Goal: Task Accomplishment & Management: Complete application form

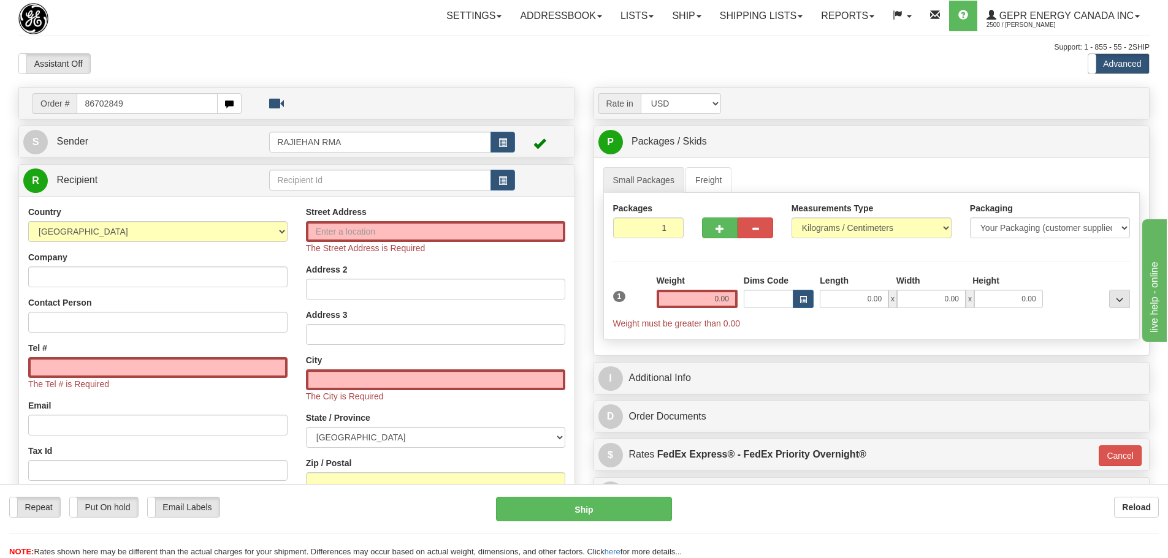
type input "86702849"
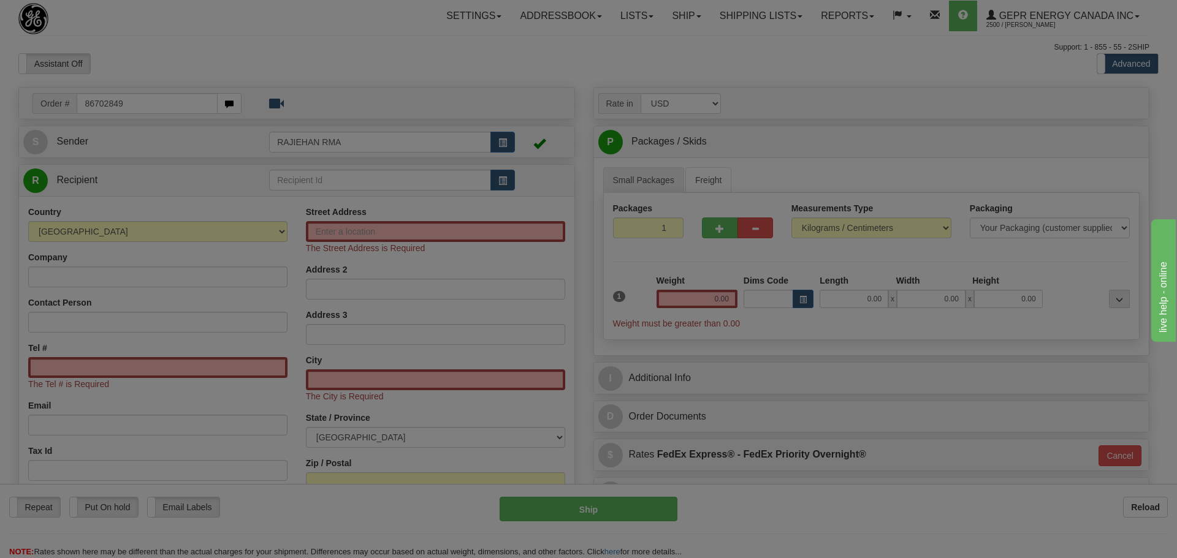
click at [357, 63] on body "Training Course Close Toggle navigation Settings Shipping Preferences New Recip…" at bounding box center [588, 279] width 1177 height 558
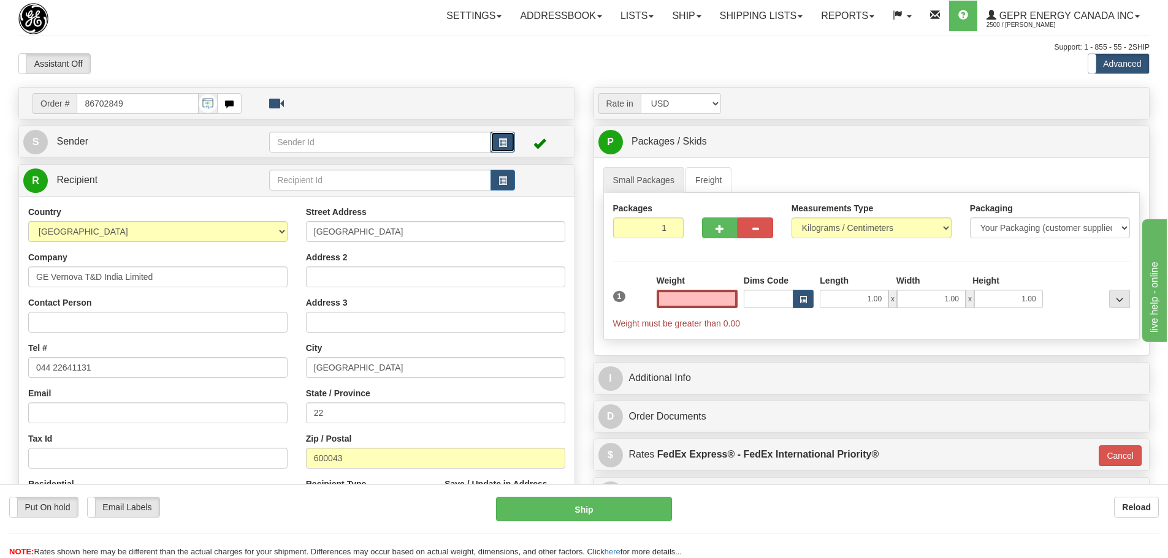
type input "0.00"
click at [504, 143] on span "button" at bounding box center [502, 143] width 9 height 8
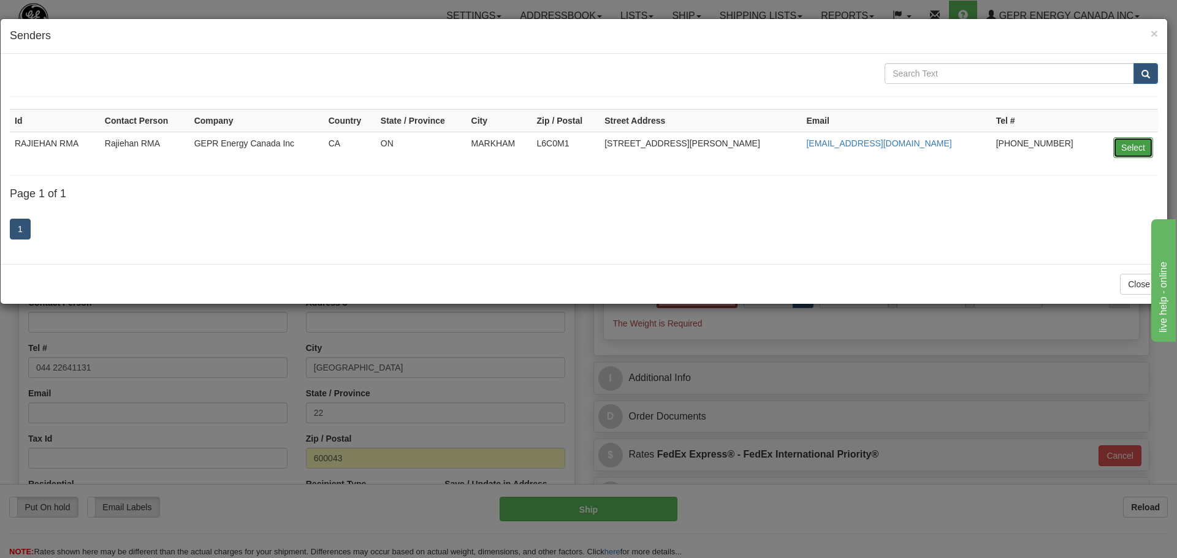
click at [1138, 151] on button "Select" at bounding box center [1133, 147] width 40 height 21
type input "RAJIEHAN RMA"
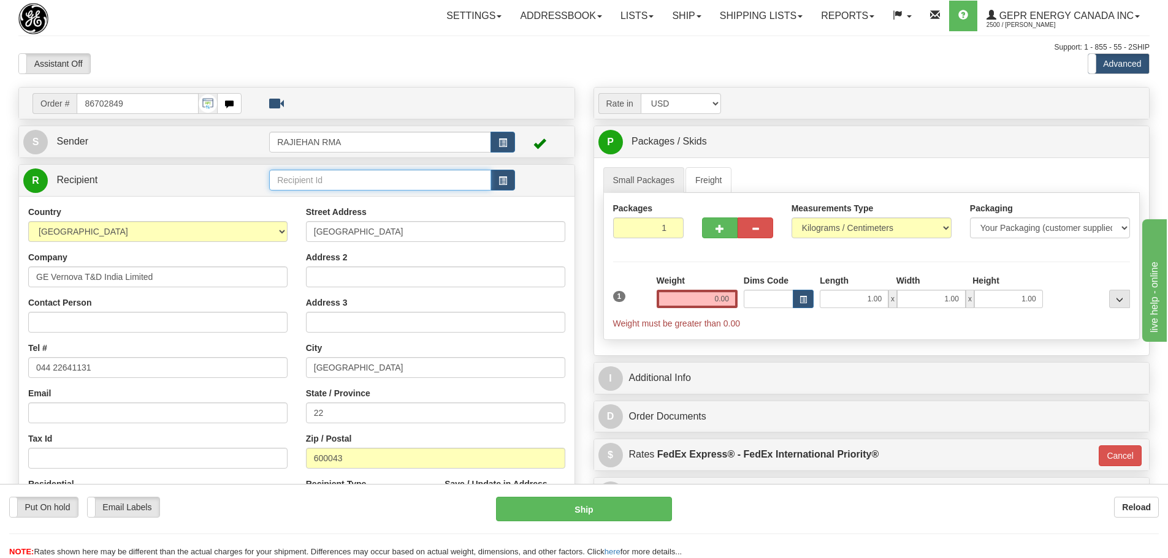
click at [400, 179] on input "text" at bounding box center [380, 180] width 222 height 21
click at [505, 186] on button "button" at bounding box center [502, 180] width 25 height 21
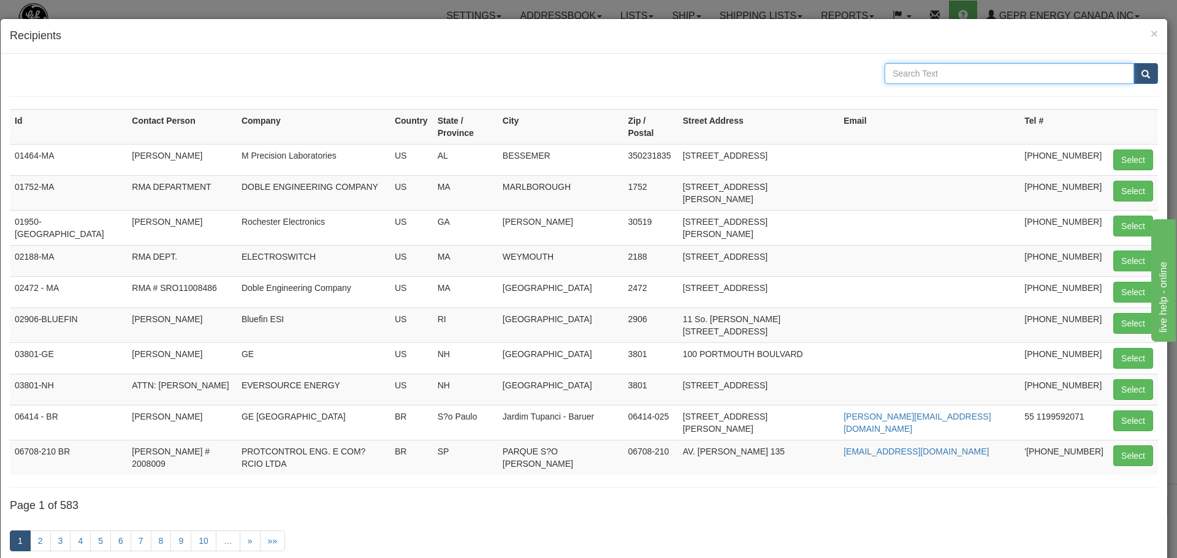
click at [931, 70] on input "text" at bounding box center [1010, 73] width 250 height 21
type input "GE VERNOVA T&D INDIA"
click at [1140, 68] on button "submit" at bounding box center [1146, 73] width 25 height 21
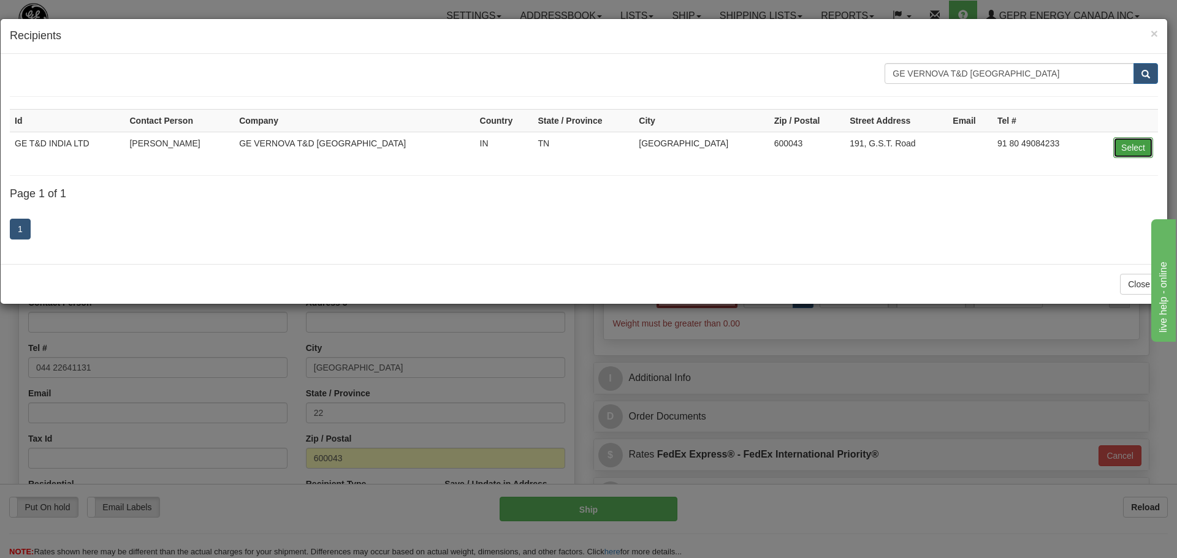
click at [1127, 148] on button "Select" at bounding box center [1133, 147] width 40 height 21
type input "GE T&D INDIA LTD"
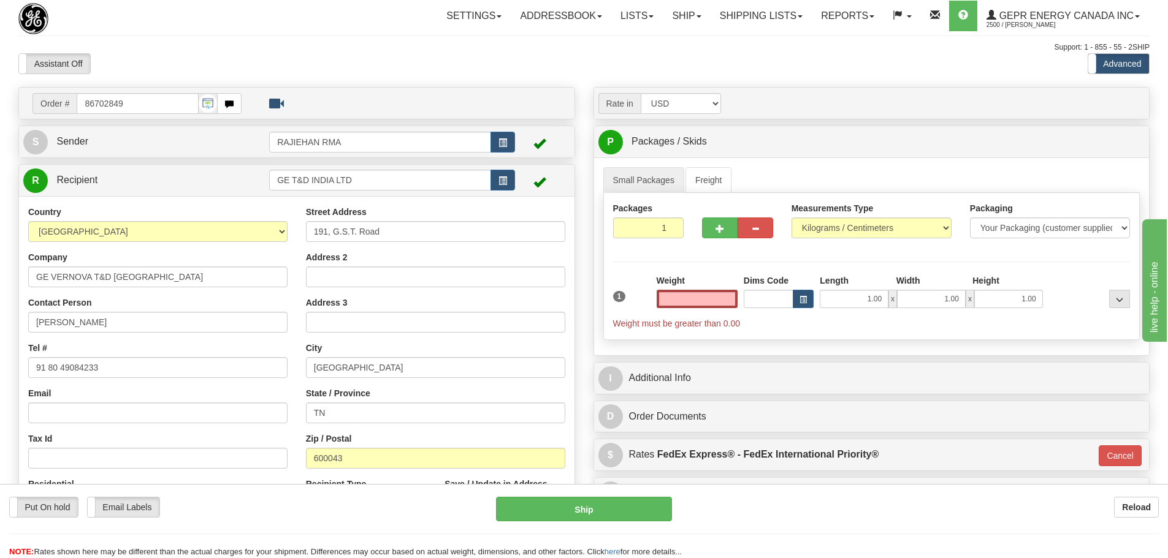
type input "0.00"
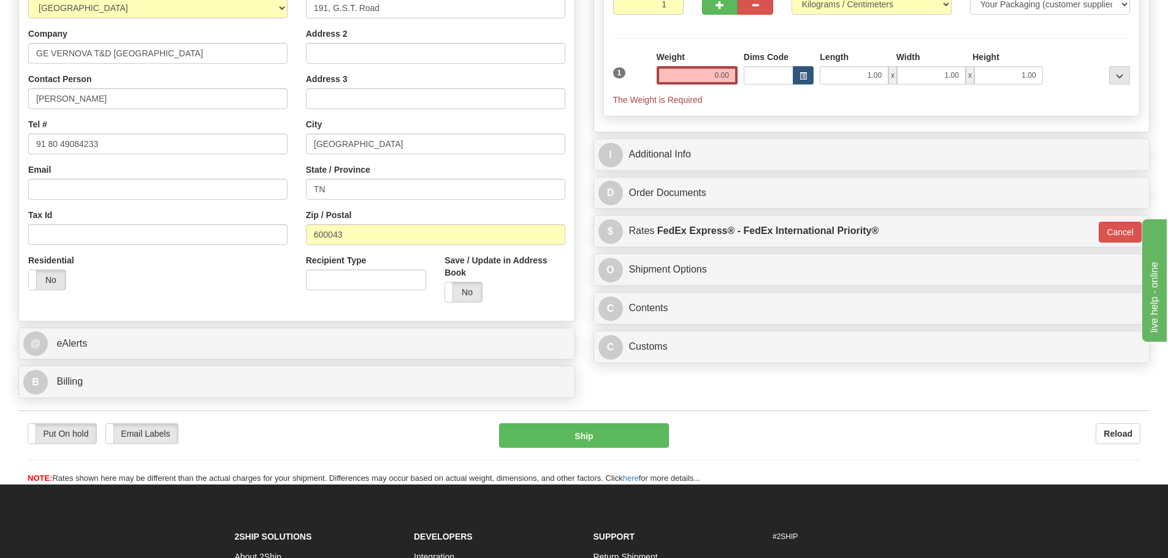
scroll to position [368, 0]
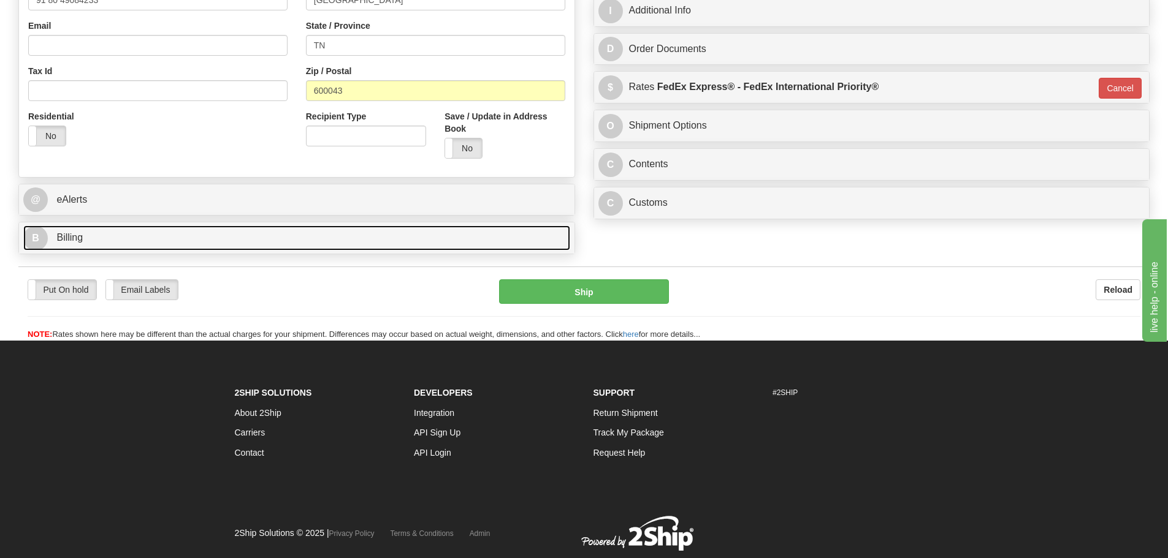
click at [104, 232] on link "B Billing" at bounding box center [296, 238] width 547 height 25
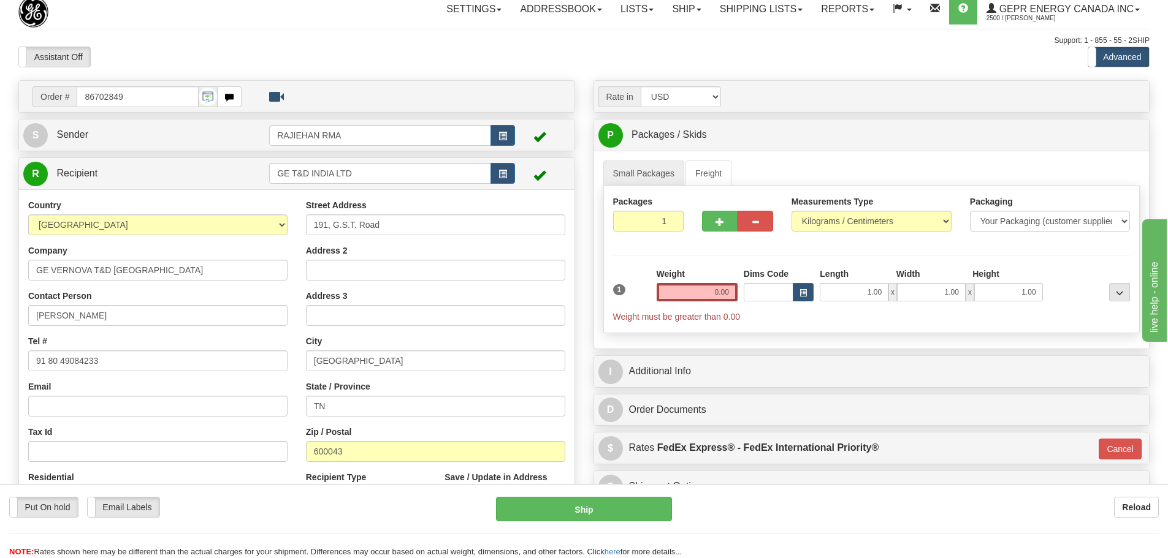
scroll to position [0, 0]
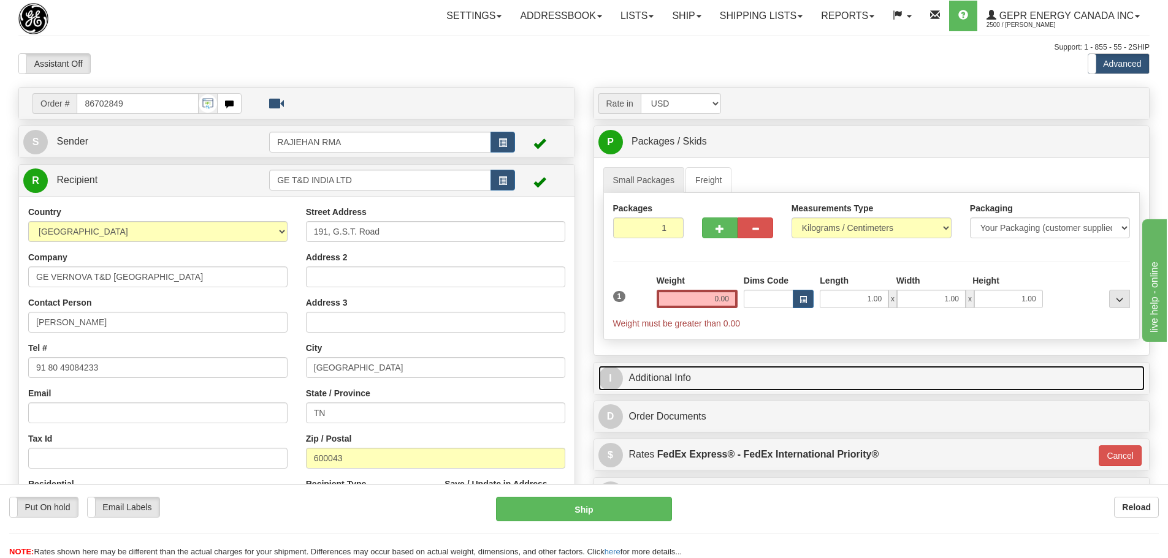
click at [650, 371] on link "I Additional Info" at bounding box center [871, 378] width 547 height 25
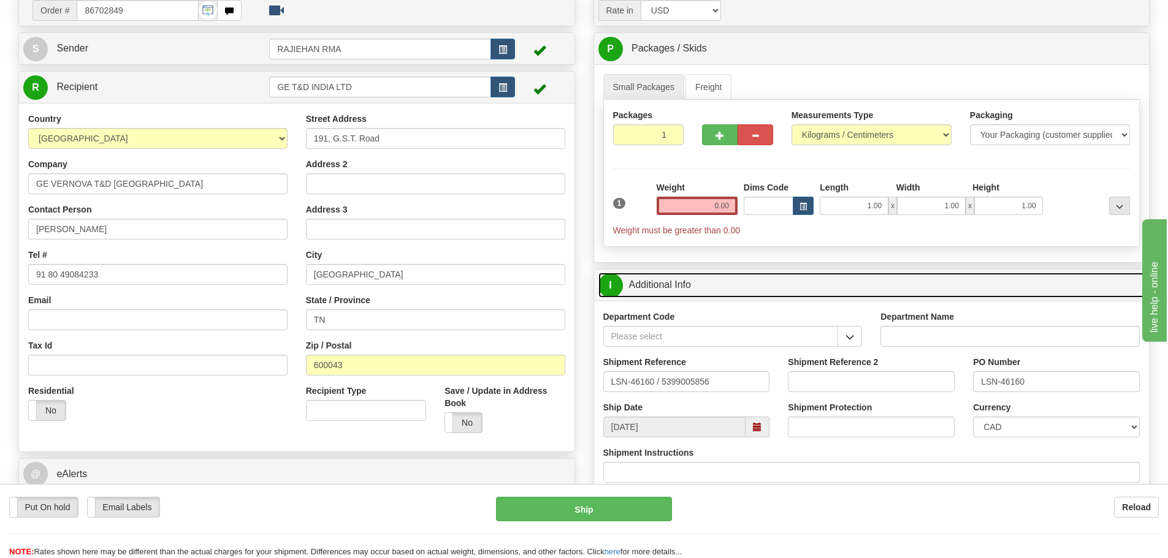
scroll to position [123, 0]
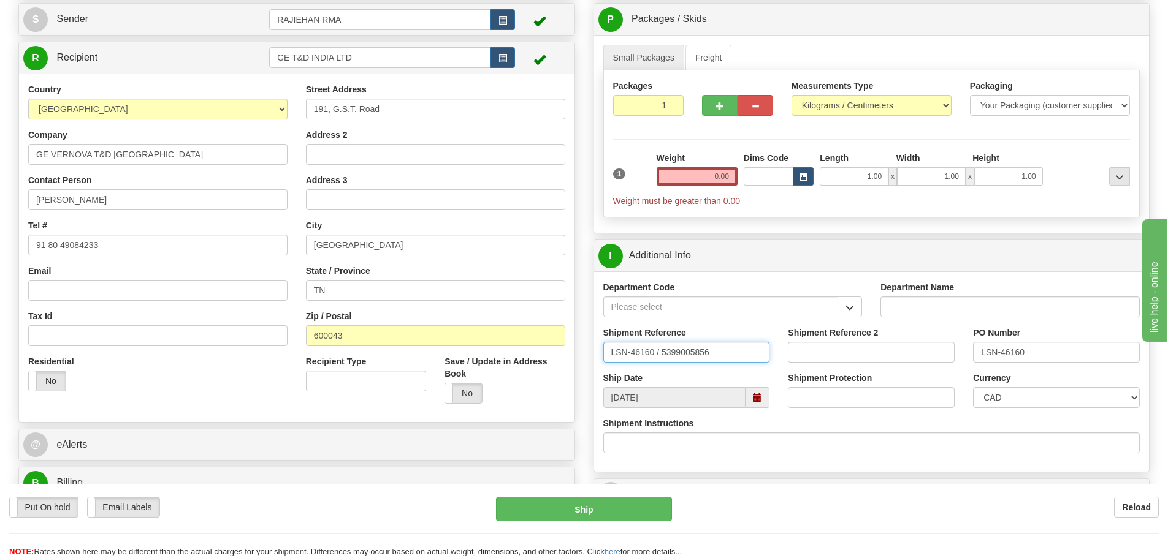
click at [659, 354] on input "LSN-46160 / 5399005856" at bounding box center [686, 352] width 167 height 21
drag, startPoint x: 747, startPoint y: 351, endPoint x: 538, endPoint y: 352, distance: 209.7
type input "LSN-46160 RMA 5399005856"
click at [652, 356] on input "LSN-46160 RMA 5399005856" at bounding box center [686, 352] width 167 height 21
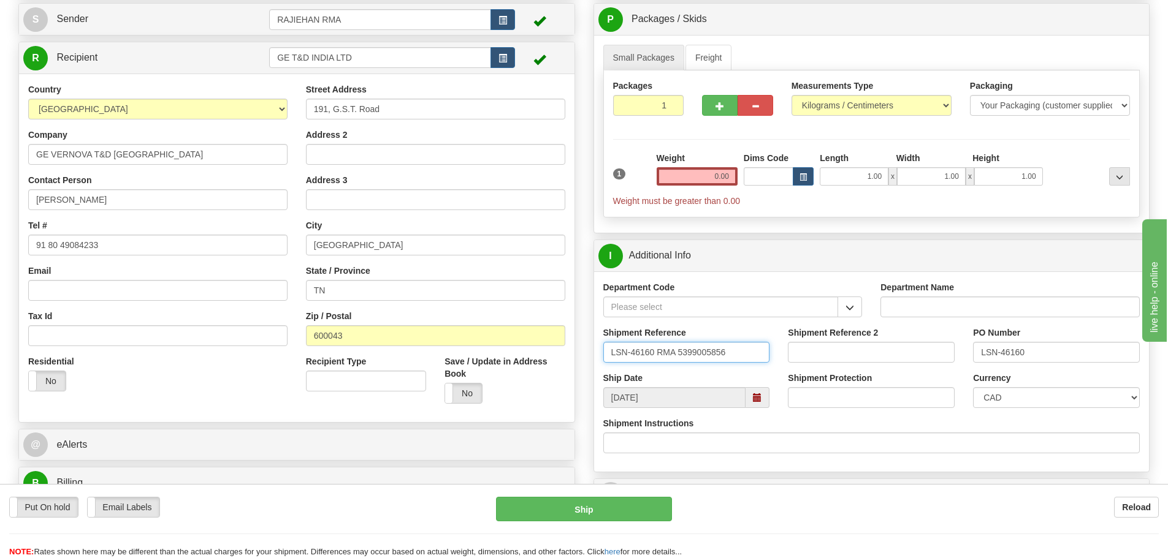
drag, startPoint x: 657, startPoint y: 346, endPoint x: 608, endPoint y: 353, distance: 48.9
click at [608, 353] on input "LSN-46160 RMA 5399005856" at bounding box center [686, 352] width 167 height 21
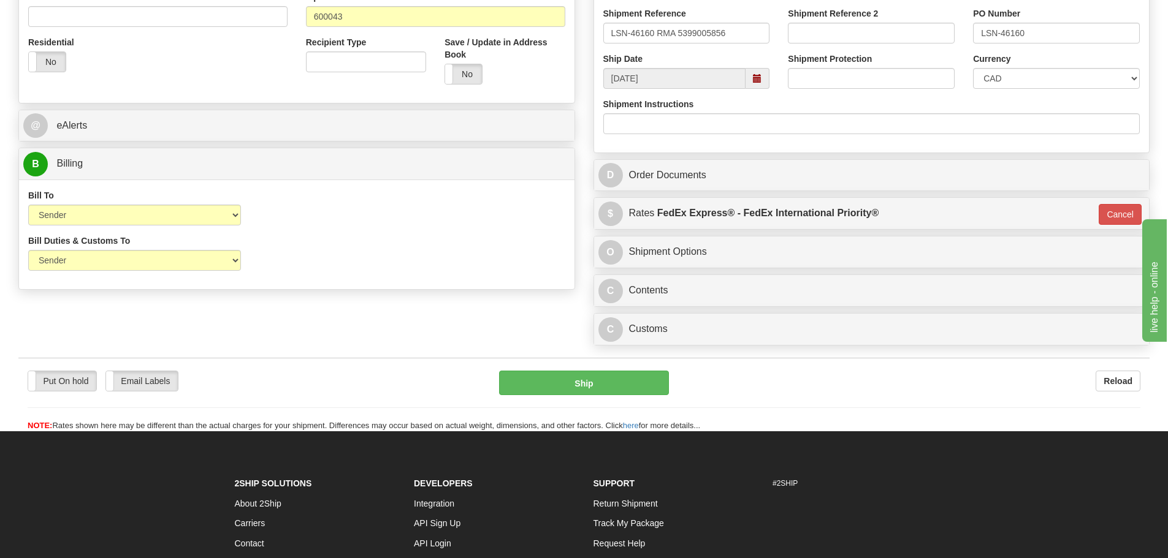
scroll to position [552, 0]
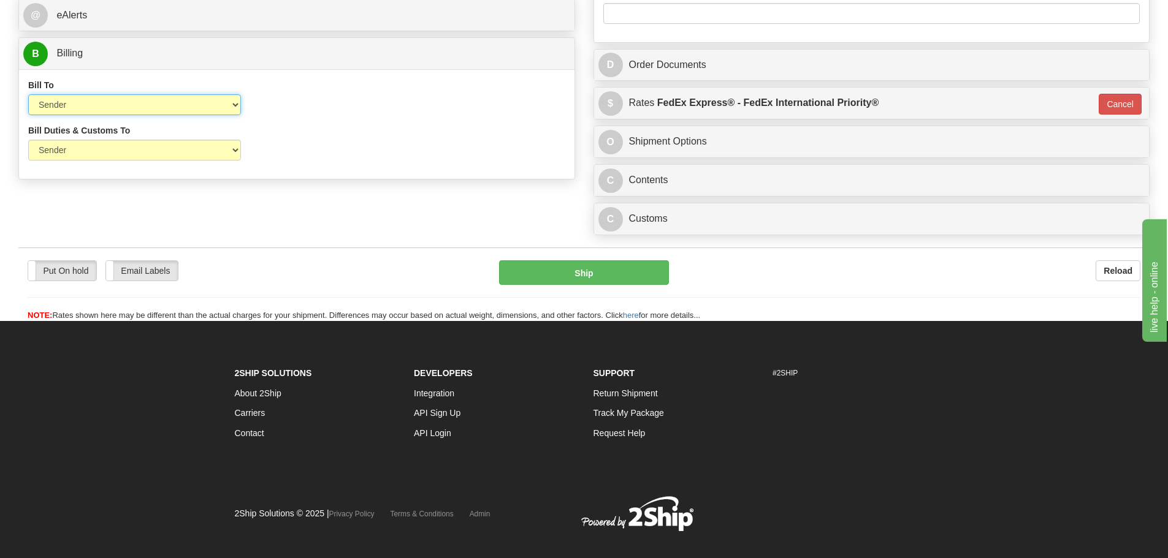
click at [235, 107] on select "Sender Recipient Third Party Collect" at bounding box center [134, 104] width 213 height 21
click at [234, 107] on select "Sender Recipient Third Party Collect" at bounding box center [134, 104] width 213 height 21
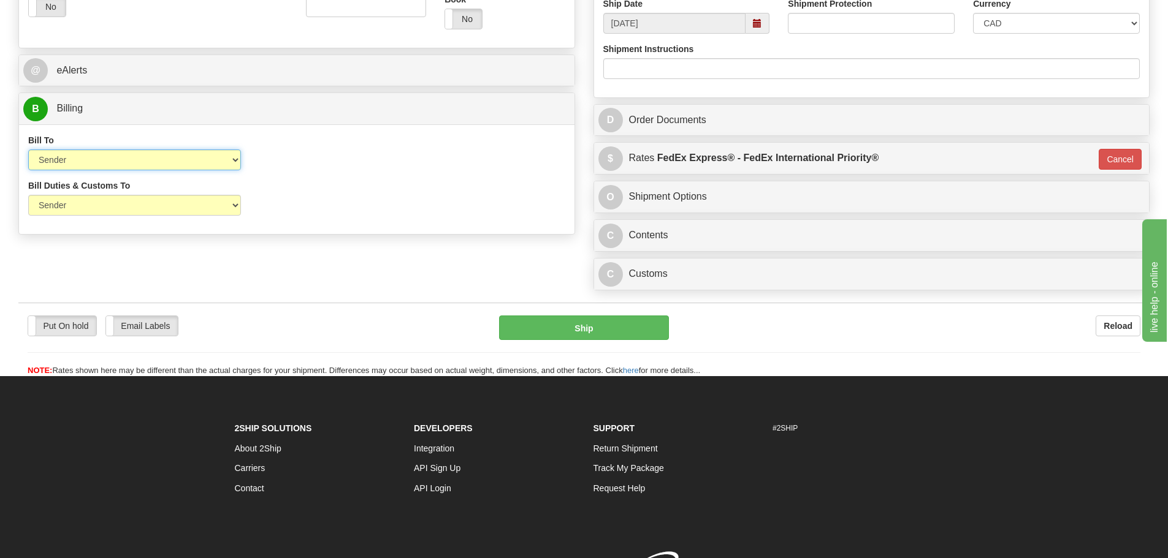
scroll to position [386, 0]
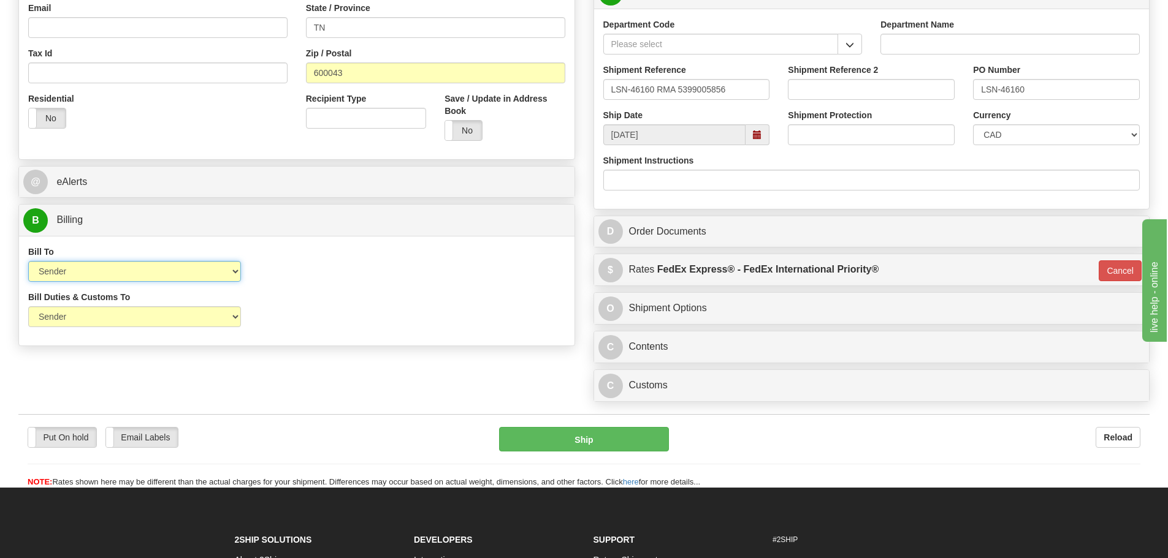
click at [222, 273] on select "Sender Recipient Third Party Collect" at bounding box center [134, 271] width 213 height 21
select select "2"
click at [28, 261] on select "Sender Recipient Third Party Collect" at bounding box center [134, 271] width 213 height 21
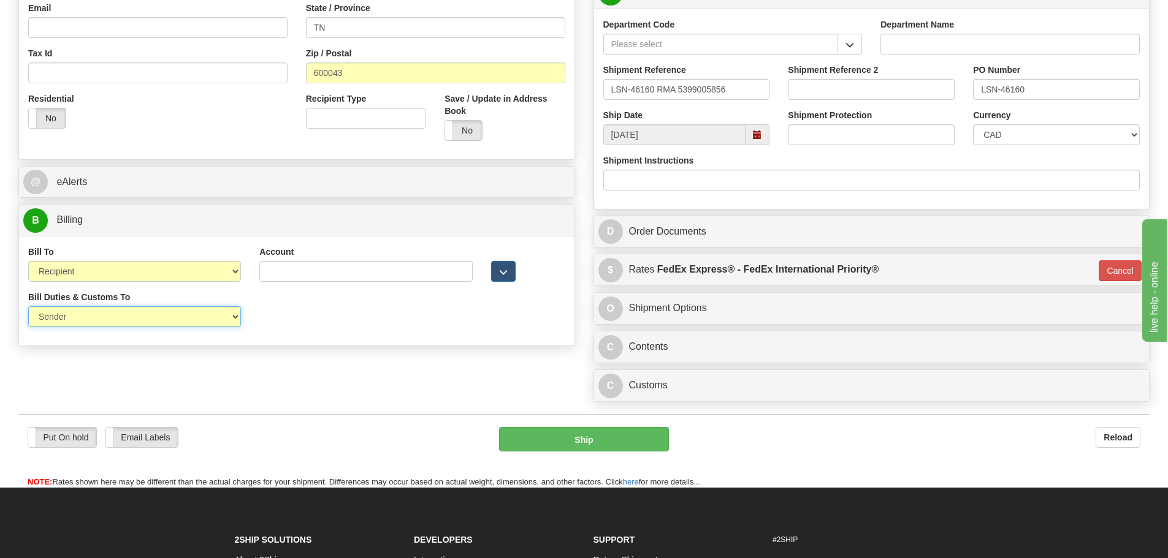
click at [192, 318] on select "Sender Recipient Third Party" at bounding box center [134, 317] width 213 height 21
select select "2"
click at [28, 307] on select "Sender Recipient Third Party" at bounding box center [134, 317] width 213 height 21
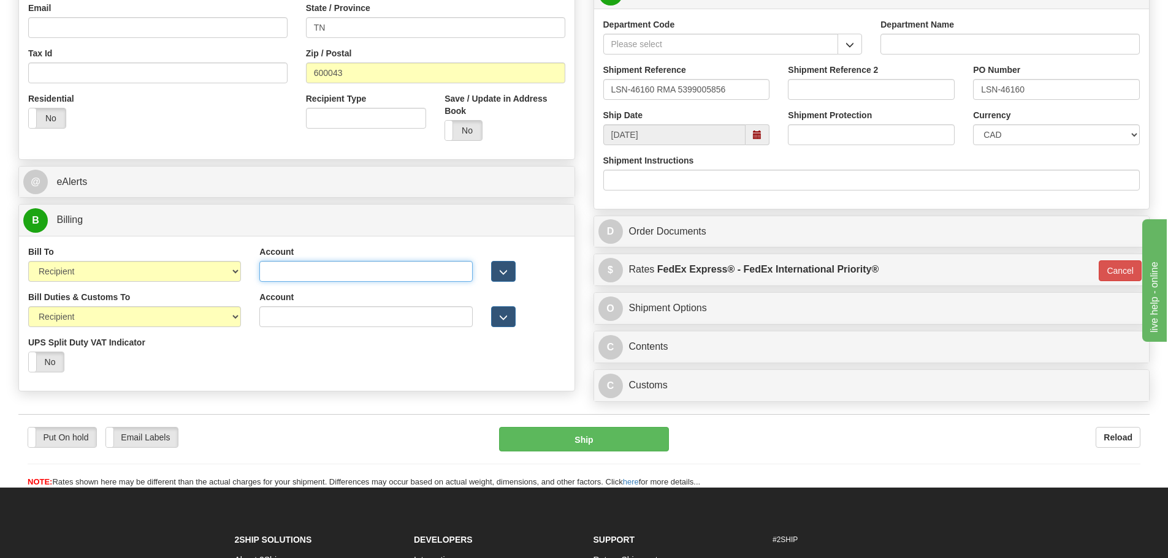
click at [384, 268] on input "Account" at bounding box center [365, 271] width 213 height 21
type input "968305827"
click at [343, 313] on input "Account" at bounding box center [365, 317] width 213 height 21
type input "968305827"
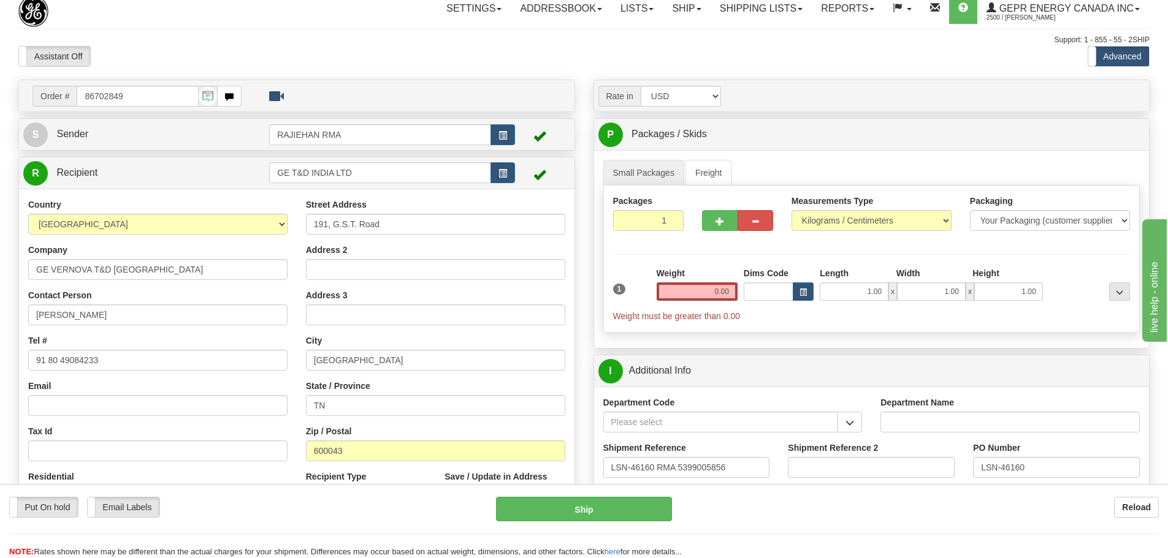
scroll to position [0, 0]
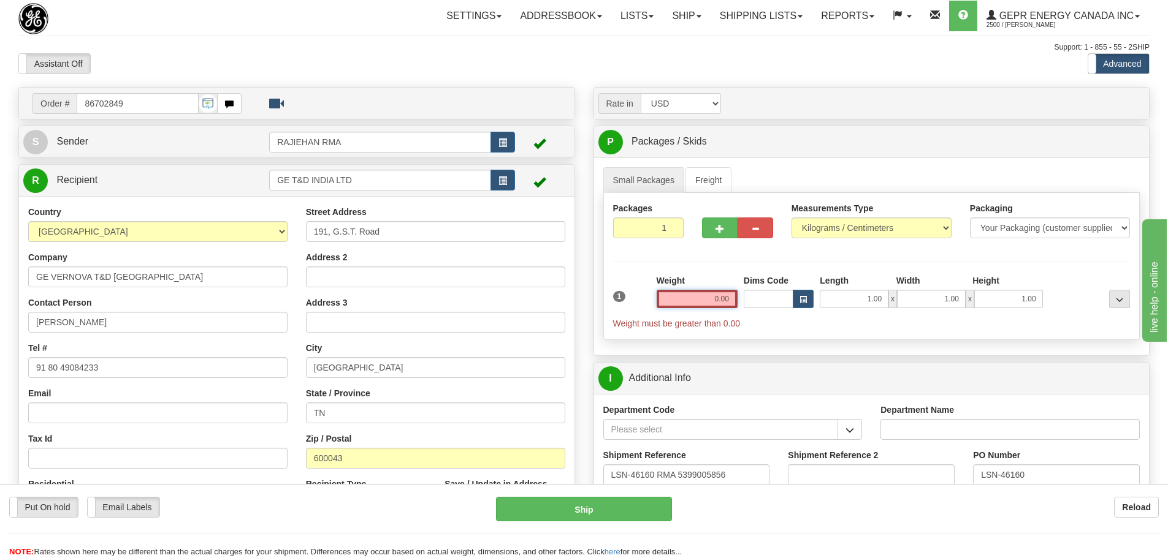
click at [718, 301] on input "0.00" at bounding box center [697, 299] width 81 height 18
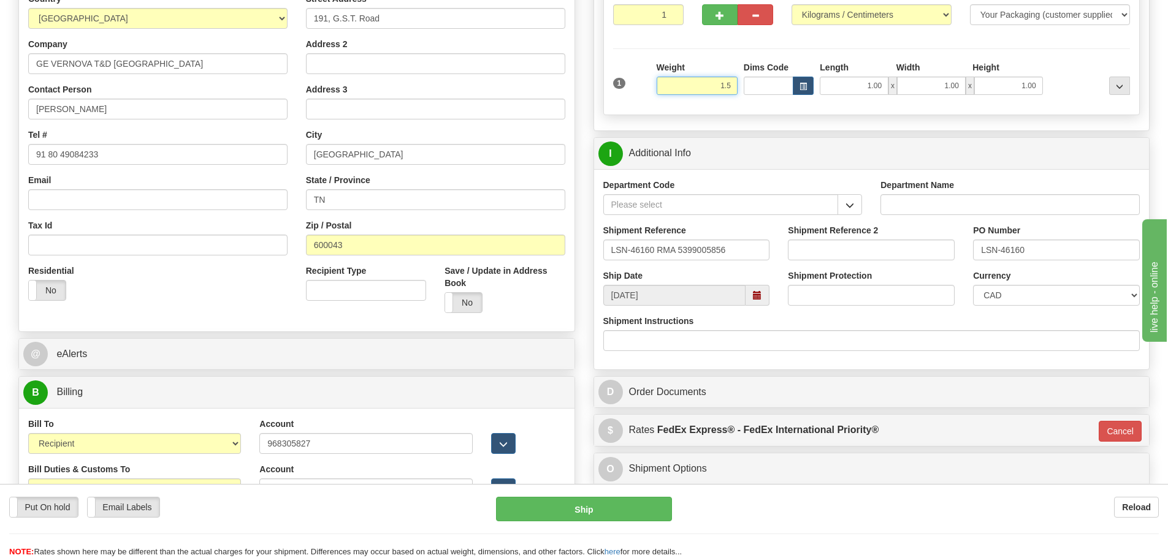
scroll to position [245, 0]
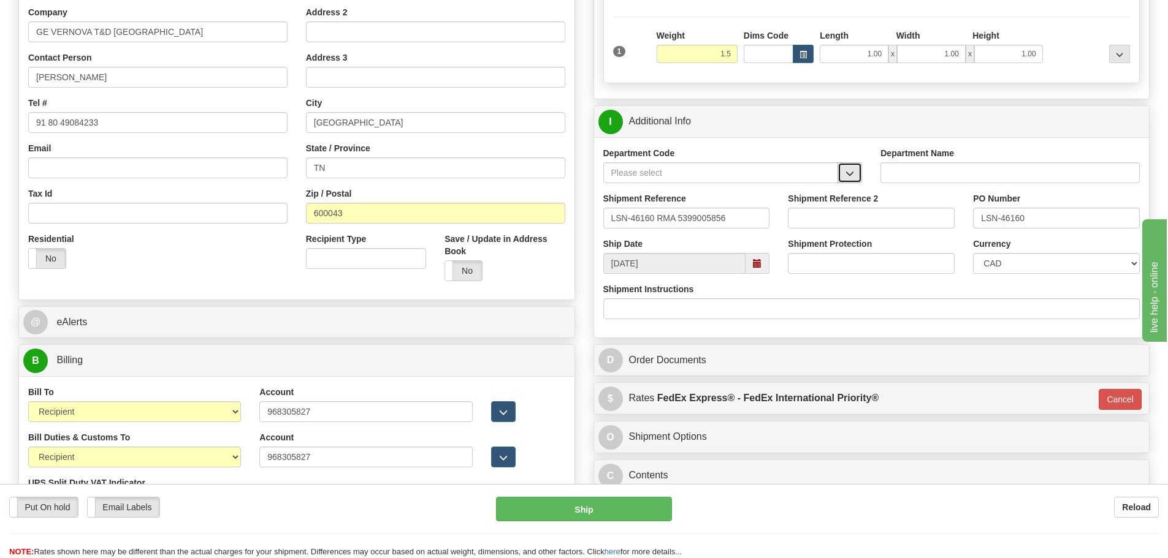
type input "1.50"
type input "01"
click at [849, 177] on span "button" at bounding box center [849, 174] width 9 height 8
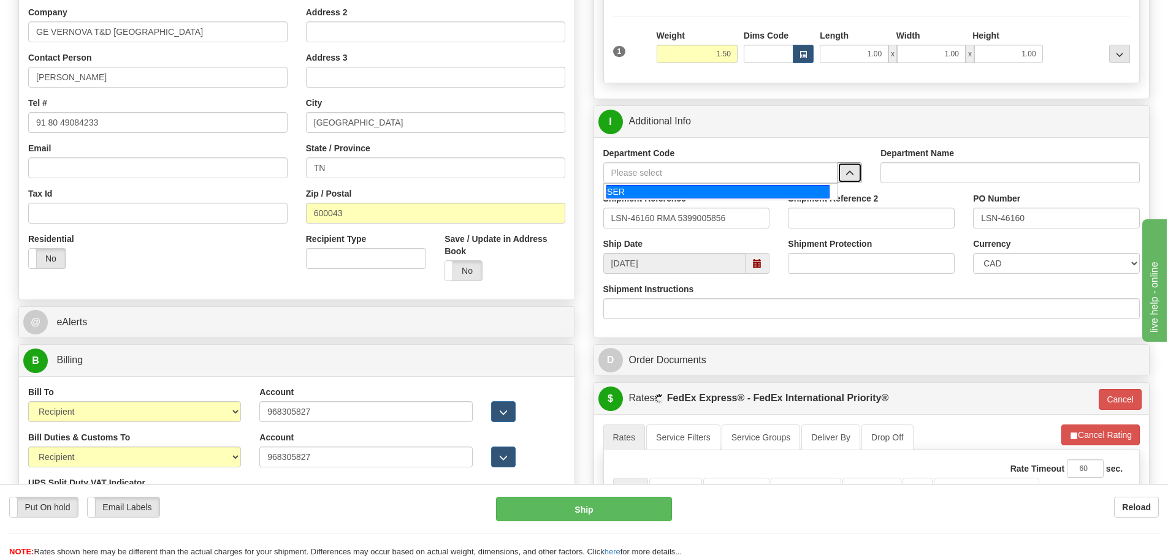
click at [703, 196] on div "SER" at bounding box center [717, 191] width 223 height 13
type input "SER"
type input "SERVICE DEPARTMENT"
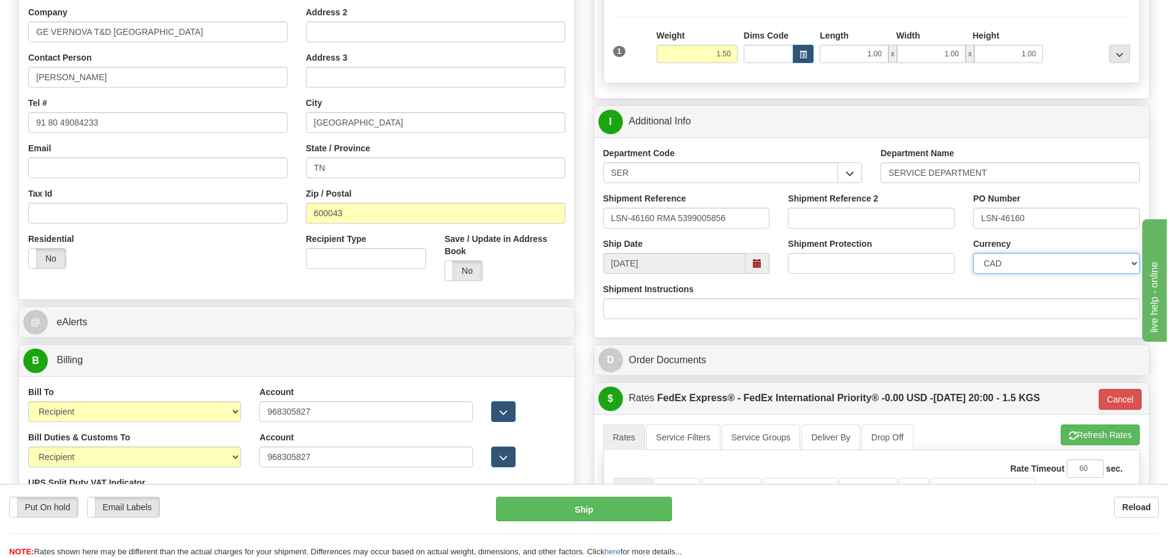
click at [1117, 259] on select "CAD USD EUR ZAR RON ANG ARN AUD AUS AWG BBD BFR BGN BHD BMD BND BRC BRL CHP CKZ…" at bounding box center [1056, 263] width 167 height 21
select select "1"
click at [973, 253] on select "CAD USD EUR ZAR RON ANG ARN AUD AUS AWG BBD BFR BGN BHD BMD BND BRC BRL CHP CKZ…" at bounding box center [1056, 263] width 167 height 21
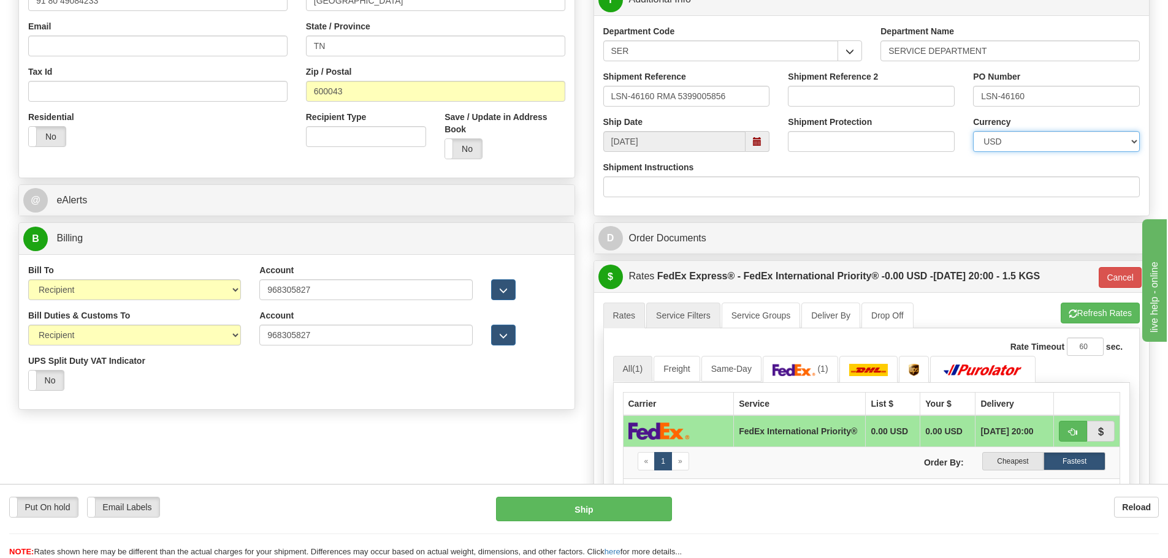
scroll to position [368, 0]
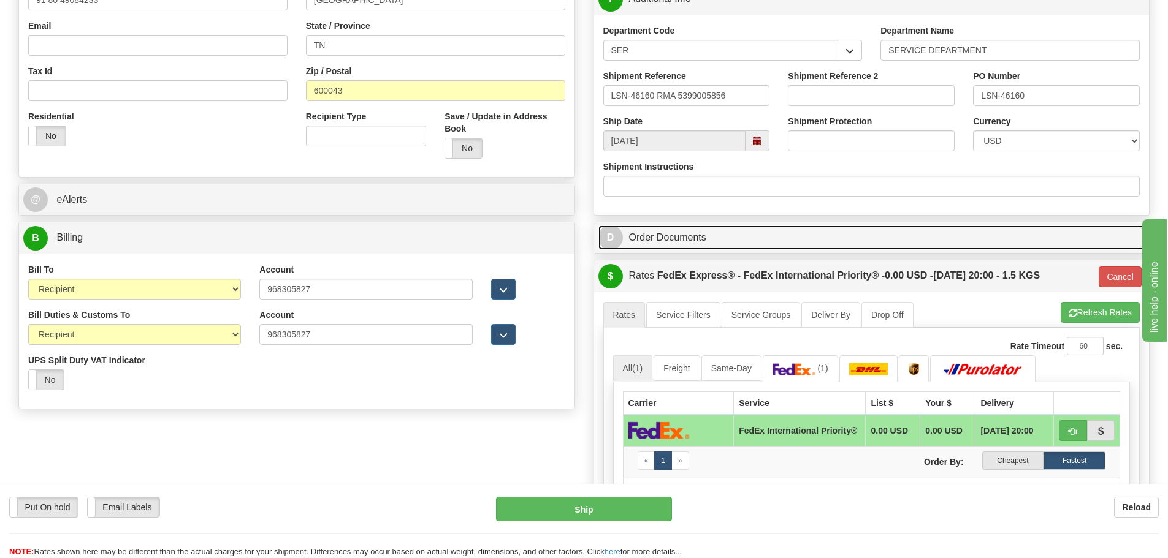
click at [671, 232] on link "D Order Documents" at bounding box center [871, 238] width 547 height 25
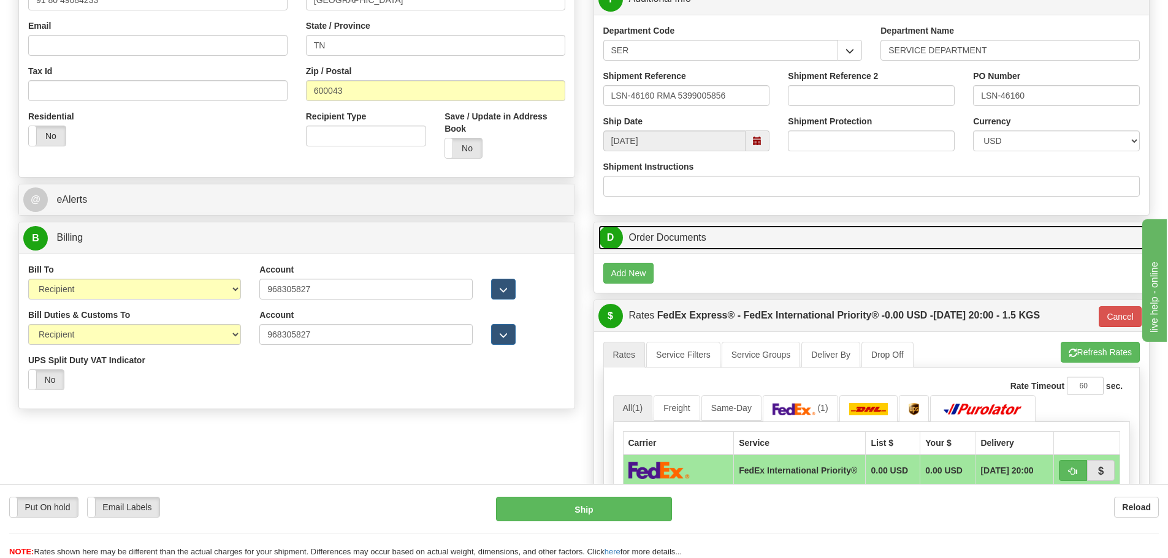
click at [671, 232] on link "D Order Documents" at bounding box center [871, 238] width 547 height 25
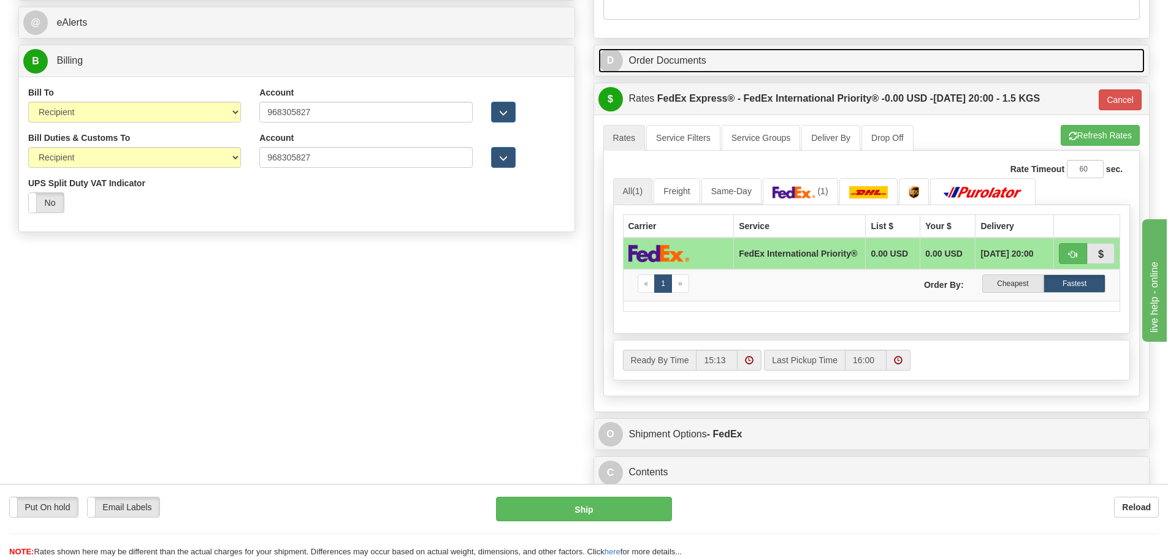
scroll to position [552, 0]
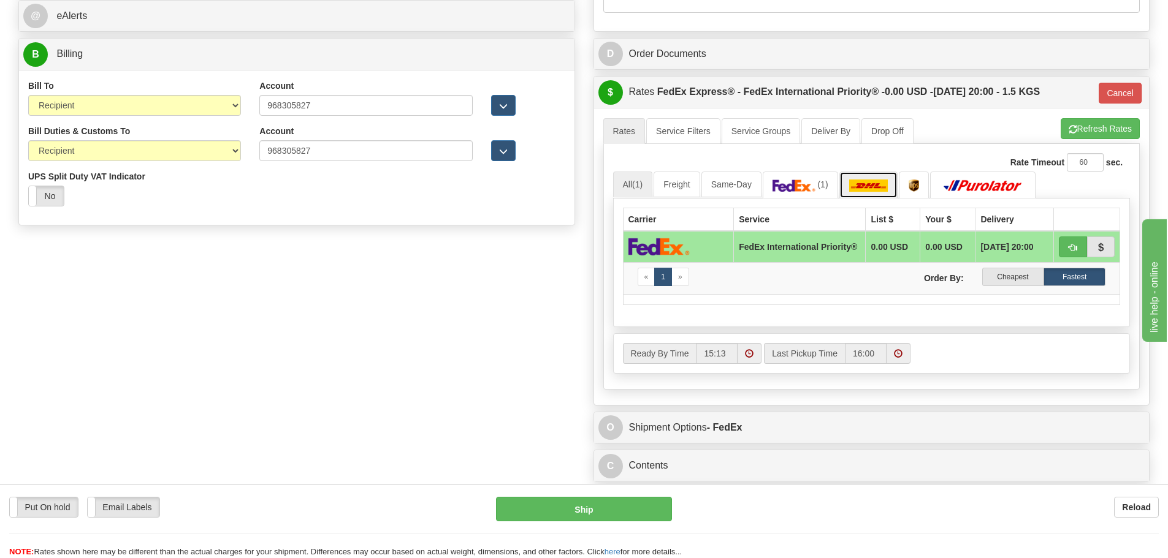
click at [869, 184] on img at bounding box center [868, 186] width 39 height 12
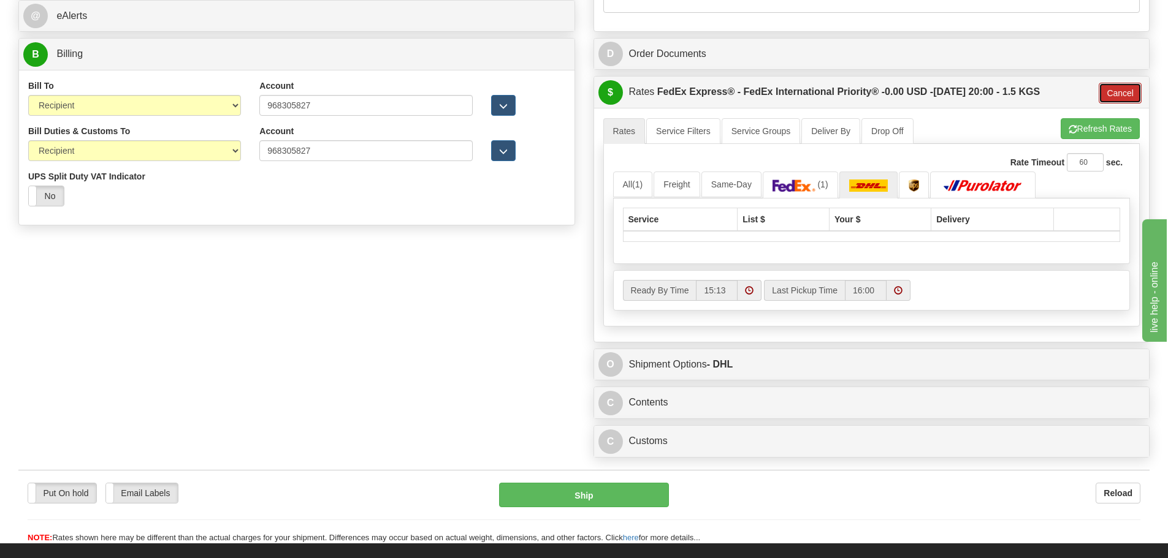
click at [1118, 93] on button "Cancel" at bounding box center [1120, 93] width 43 height 21
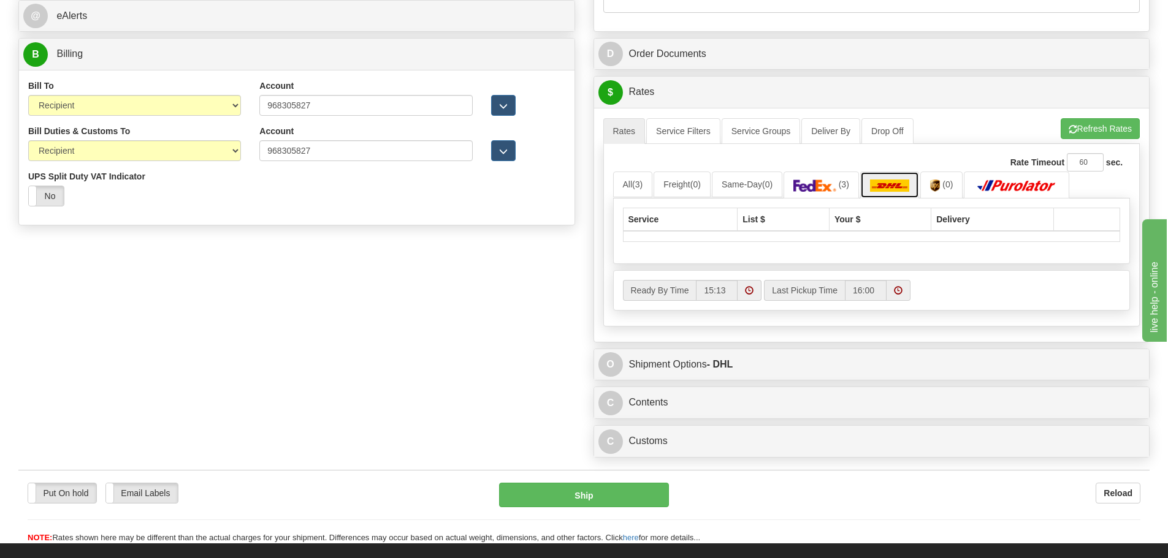
click at [899, 181] on img at bounding box center [889, 186] width 39 height 12
click at [1080, 128] on button "Refresh Rates" at bounding box center [1100, 128] width 79 height 21
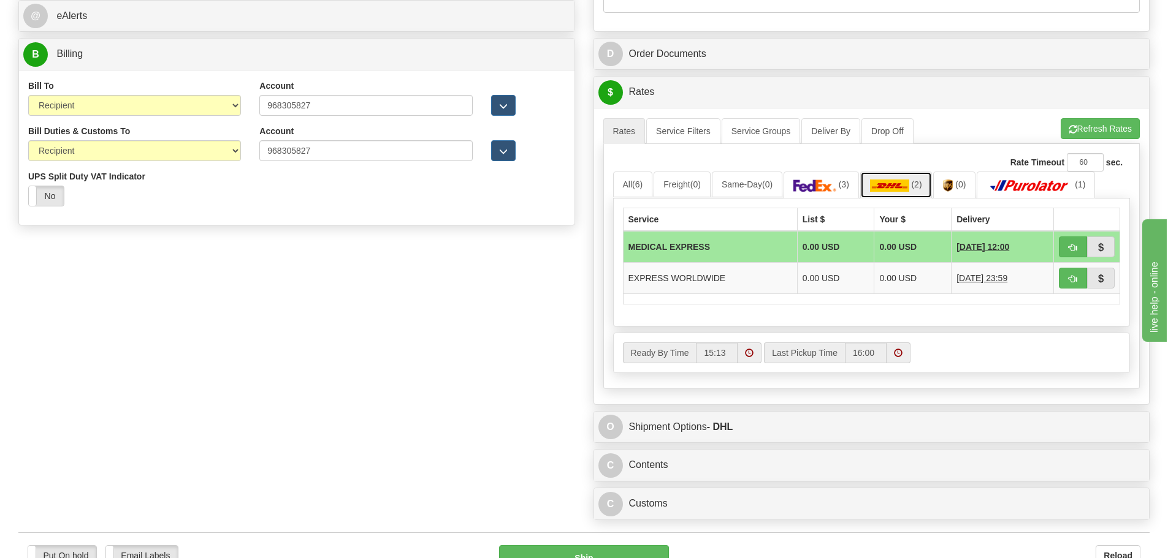
click at [899, 185] on img at bounding box center [889, 186] width 39 height 12
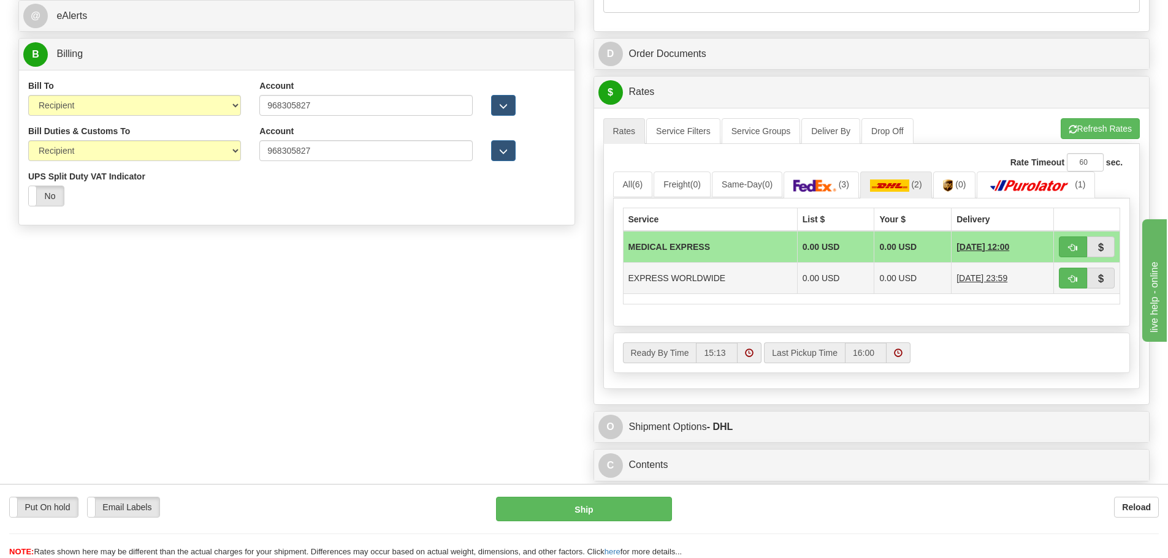
click at [657, 278] on td "EXPRESS WORLDWIDE" at bounding box center [710, 277] width 174 height 31
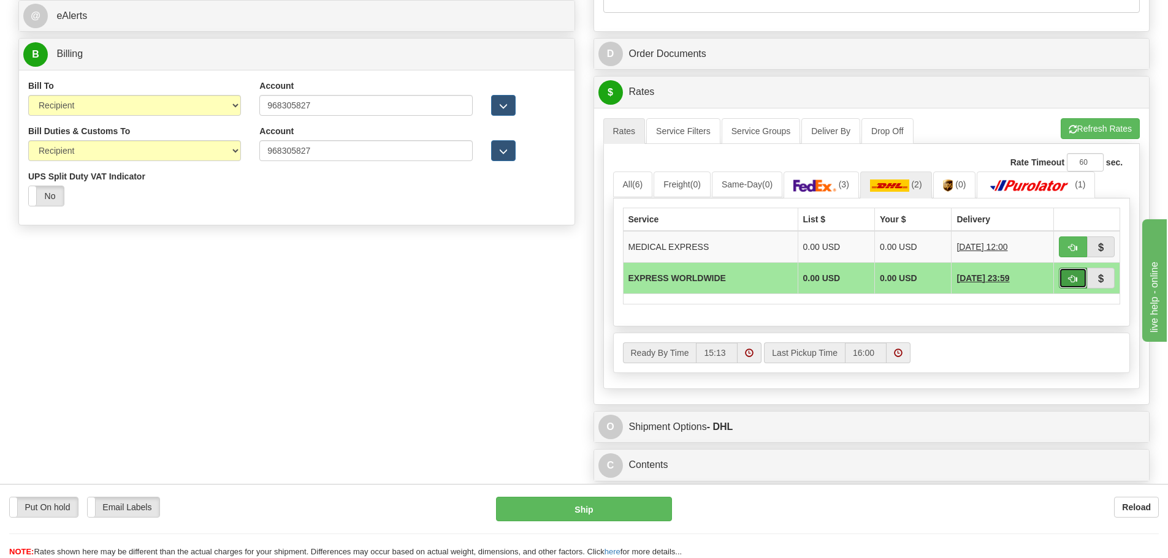
click at [1069, 281] on span "button" at bounding box center [1073, 279] width 9 height 8
type input "P"
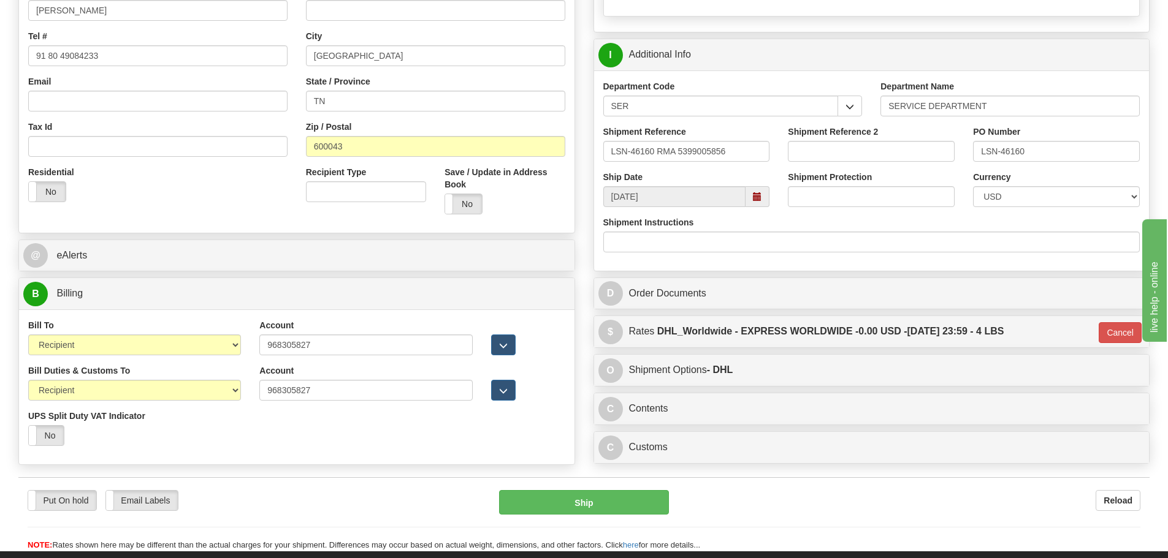
scroll to position [306, 0]
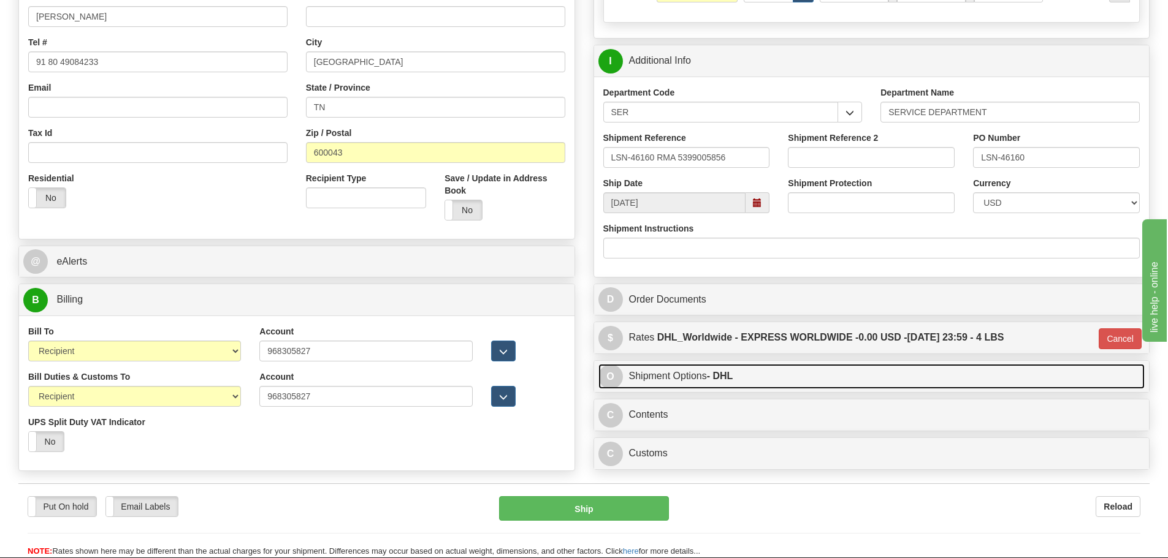
click at [673, 375] on link "O Shipment Options - DHL" at bounding box center [871, 376] width 547 height 25
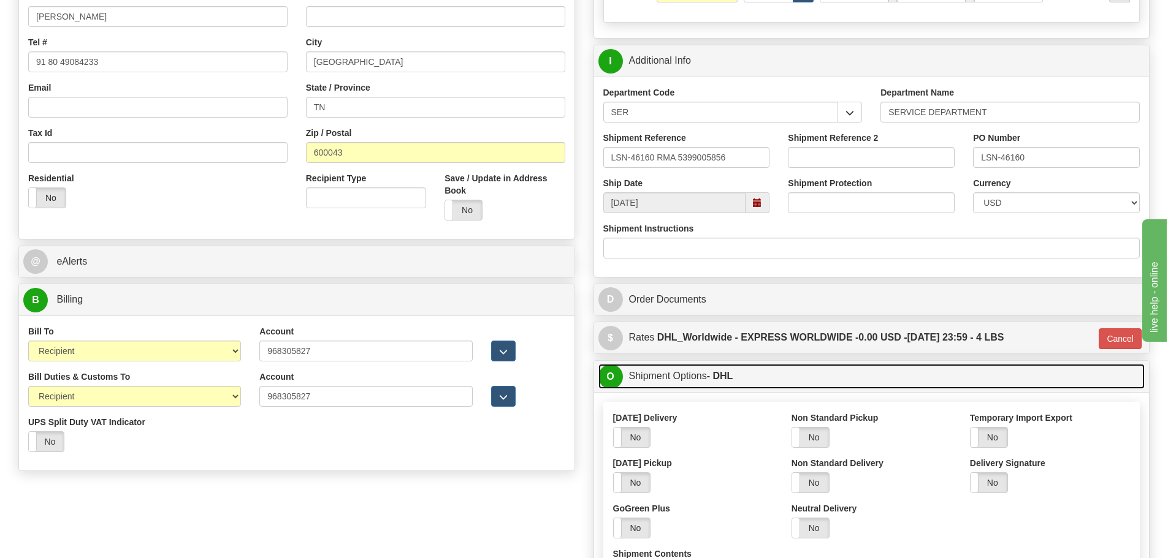
click at [673, 375] on link "O Shipment Options - DHL" at bounding box center [871, 376] width 547 height 25
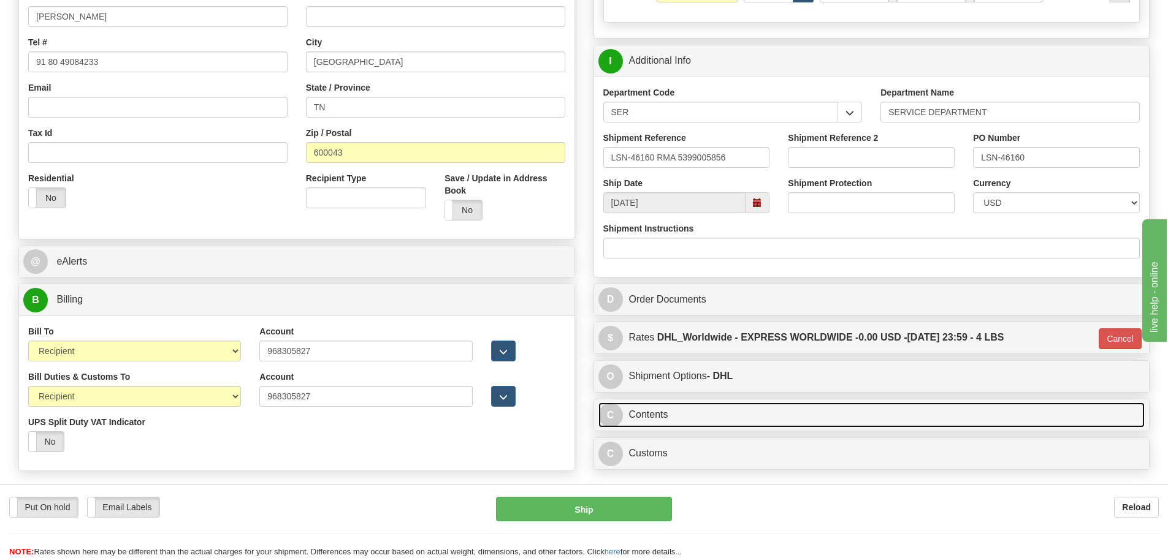
click at [649, 416] on link "C Contents" at bounding box center [871, 415] width 547 height 25
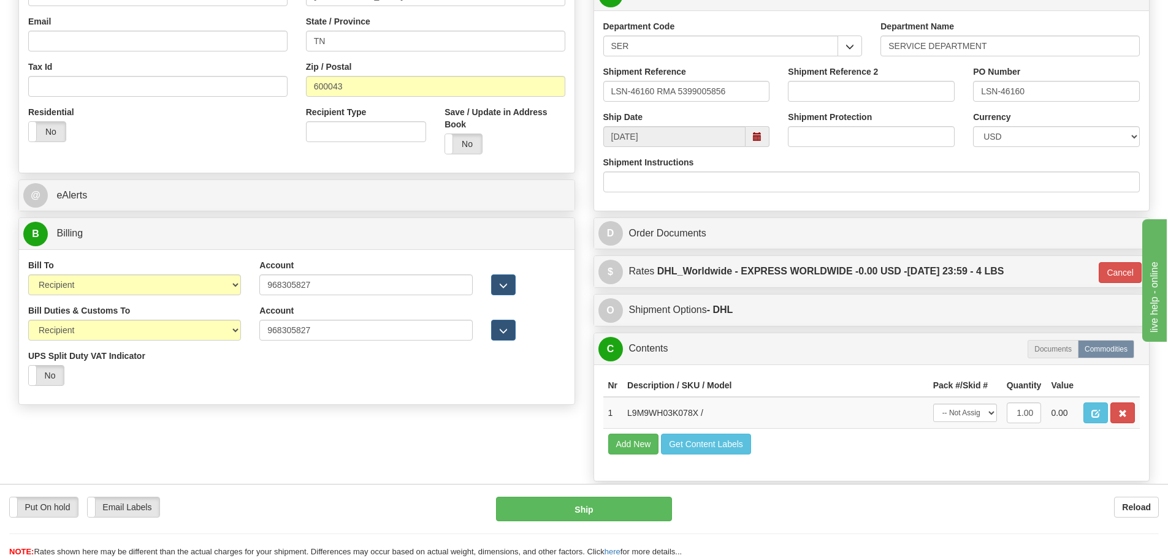
scroll to position [183, 0]
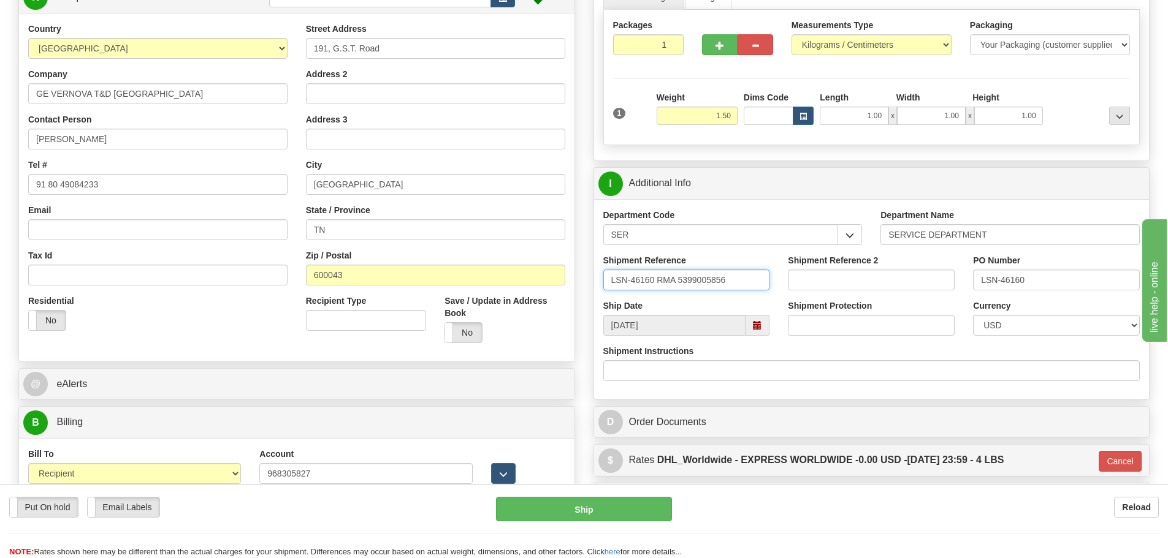
drag, startPoint x: 725, startPoint y: 275, endPoint x: 590, endPoint y: 261, distance: 135.7
click at [590, 261] on div "Rate in Account Currency ARN AWG AUD AUS BHD BBD BFR BMD BRC BRL GBP UKL BND BG…" at bounding box center [871, 309] width 575 height 811
click at [651, 282] on input "LSN-46160 RMA 5399005856" at bounding box center [686, 280] width 167 height 21
drag, startPoint x: 655, startPoint y: 278, endPoint x: 611, endPoint y: 278, distance: 44.1
click at [611, 278] on input "LSN-46160 RMA 5399005856" at bounding box center [686, 280] width 167 height 21
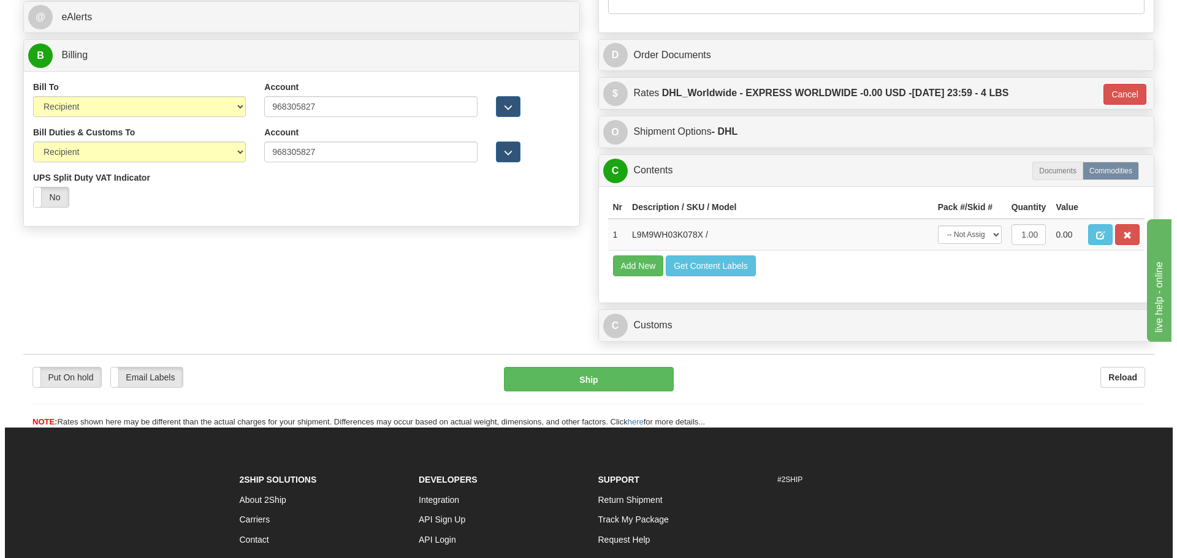
scroll to position [551, 0]
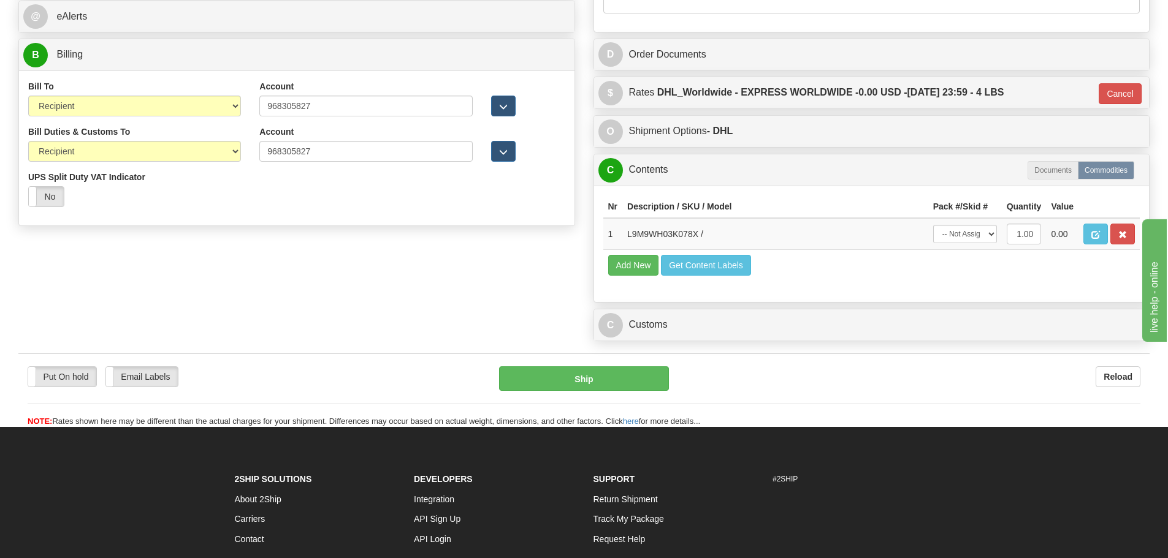
click at [1097, 231] on span "button" at bounding box center [1095, 235] width 9 height 8
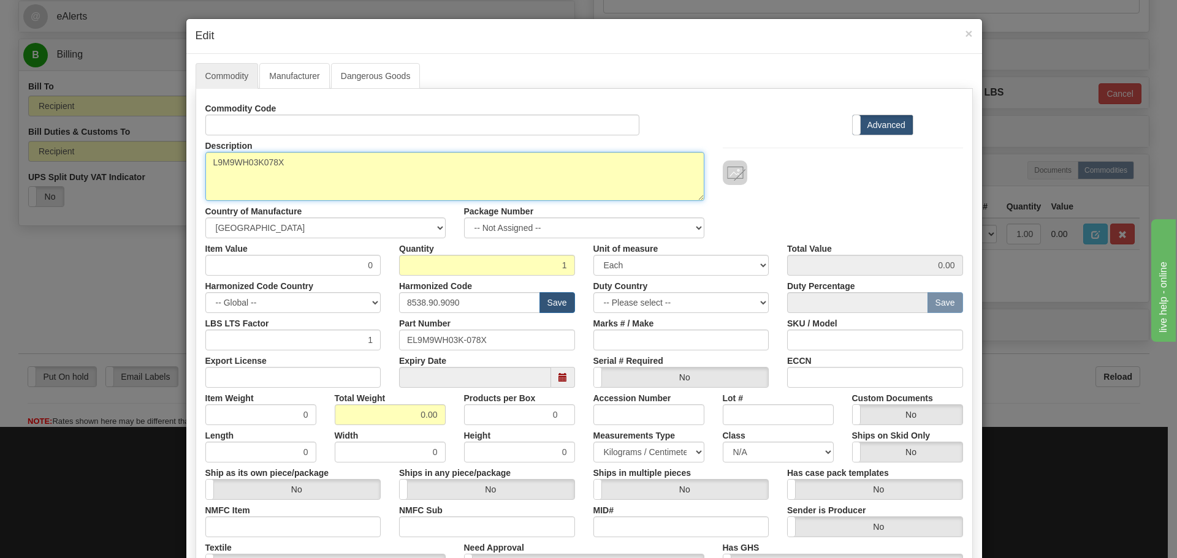
drag, startPoint x: 296, startPoint y: 164, endPoint x: 194, endPoint y: 158, distance: 102.5
click at [178, 165] on div "× Edit Commodity Manufacturer Dangerous Goods Commodity Code Standard Advanced …" at bounding box center [588, 279] width 1177 height 558
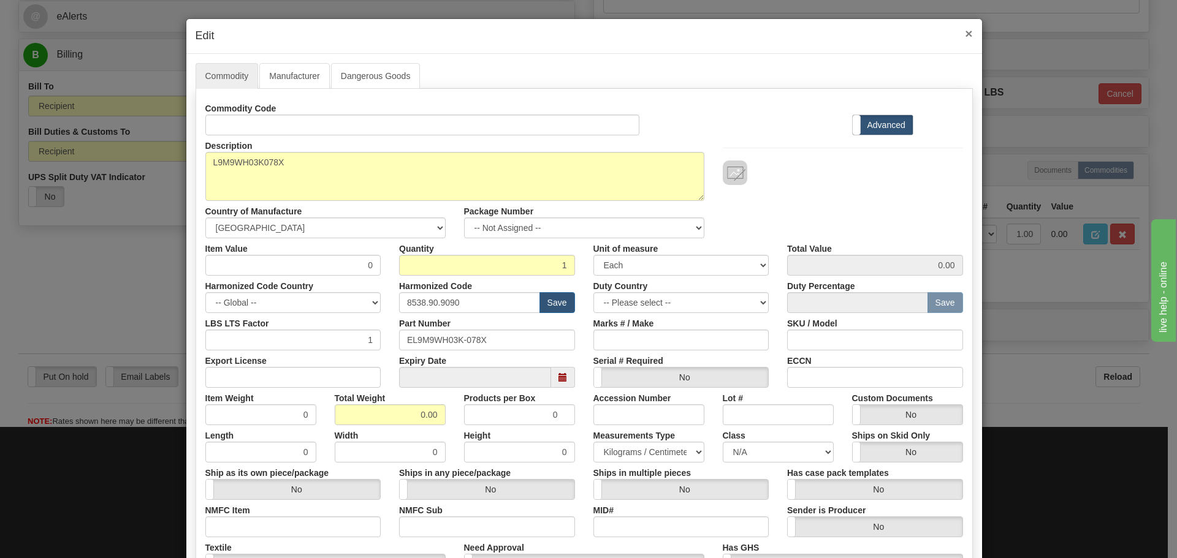
click at [965, 26] on span "×" at bounding box center [968, 33] width 7 height 14
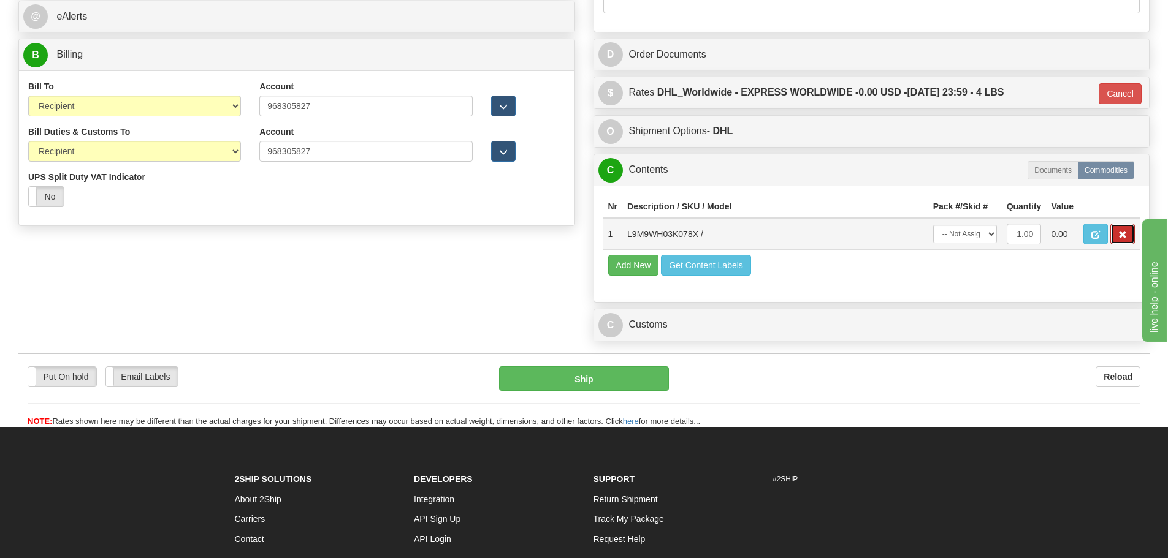
click at [1130, 229] on button "button" at bounding box center [1122, 234] width 25 height 21
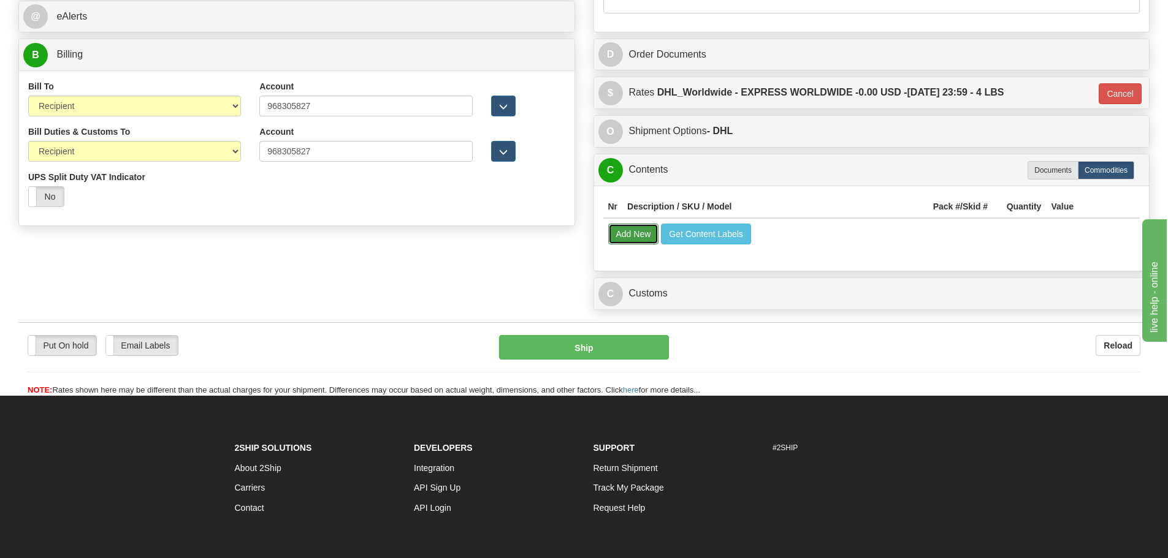
click at [631, 234] on button "Add New" at bounding box center [633, 234] width 51 height 21
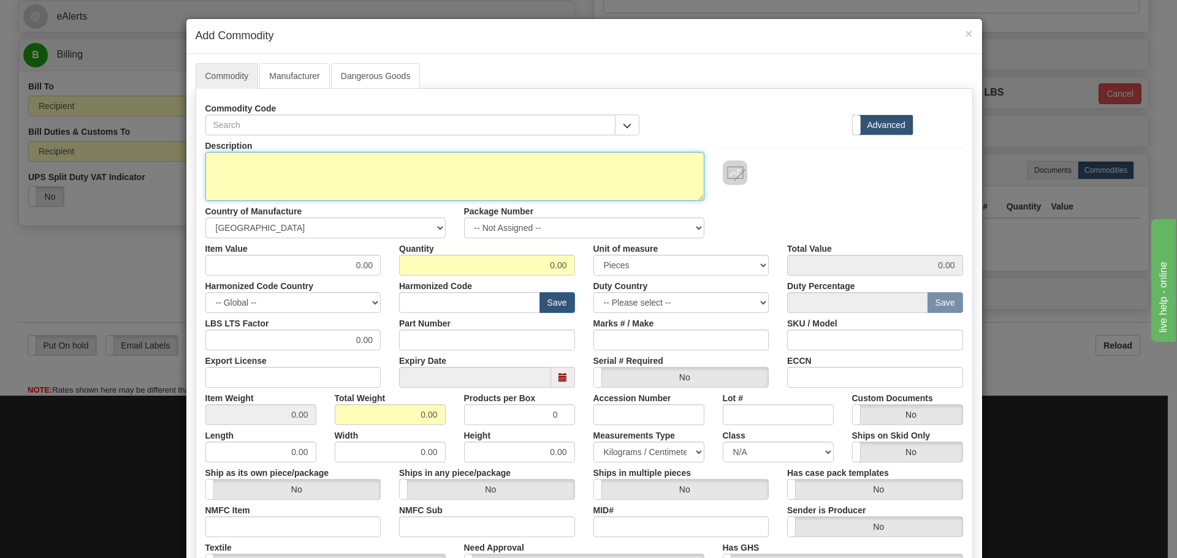
click at [260, 159] on textarea "Description" at bounding box center [454, 176] width 499 height 49
paste textarea "L90 UR CPU"
type textarea "L90 UR CPU"
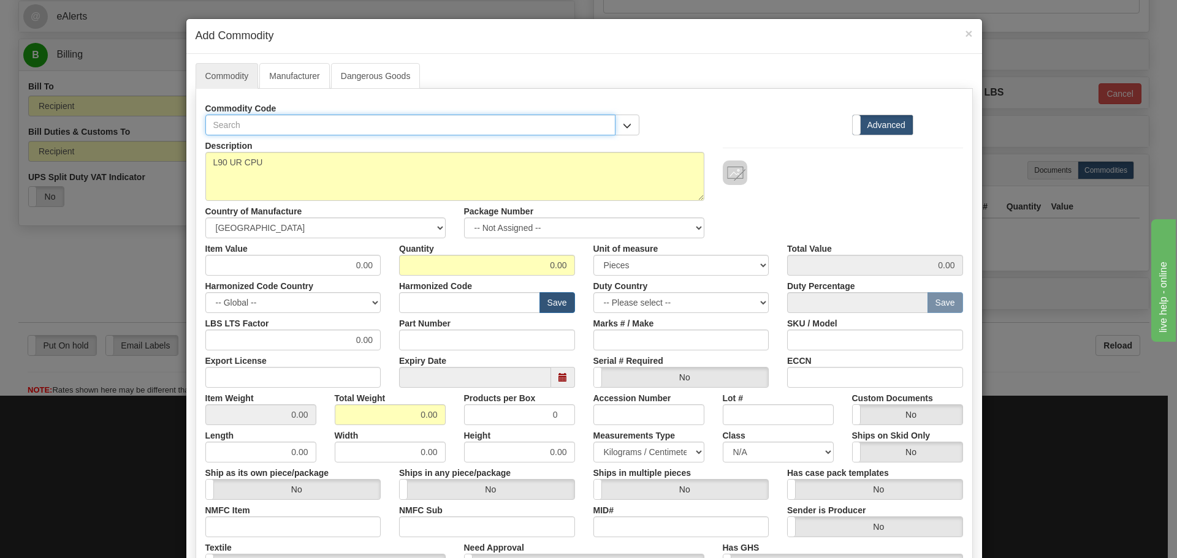
click at [226, 128] on input "text" at bounding box center [410, 125] width 411 height 21
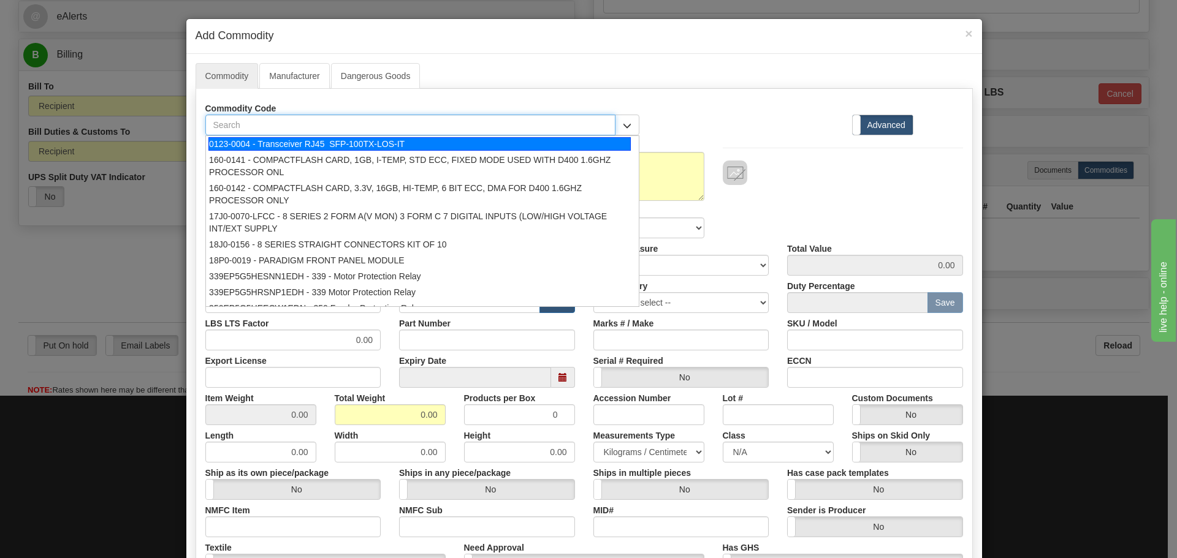
paste input "L9M-9WH-03K"
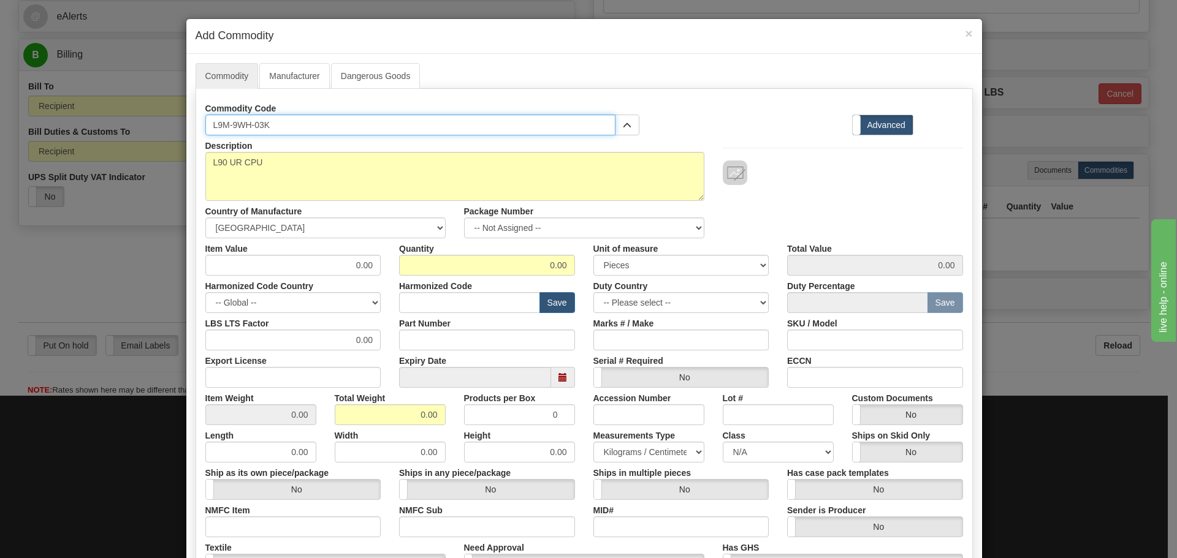
type input "L9M-9WH-03K"
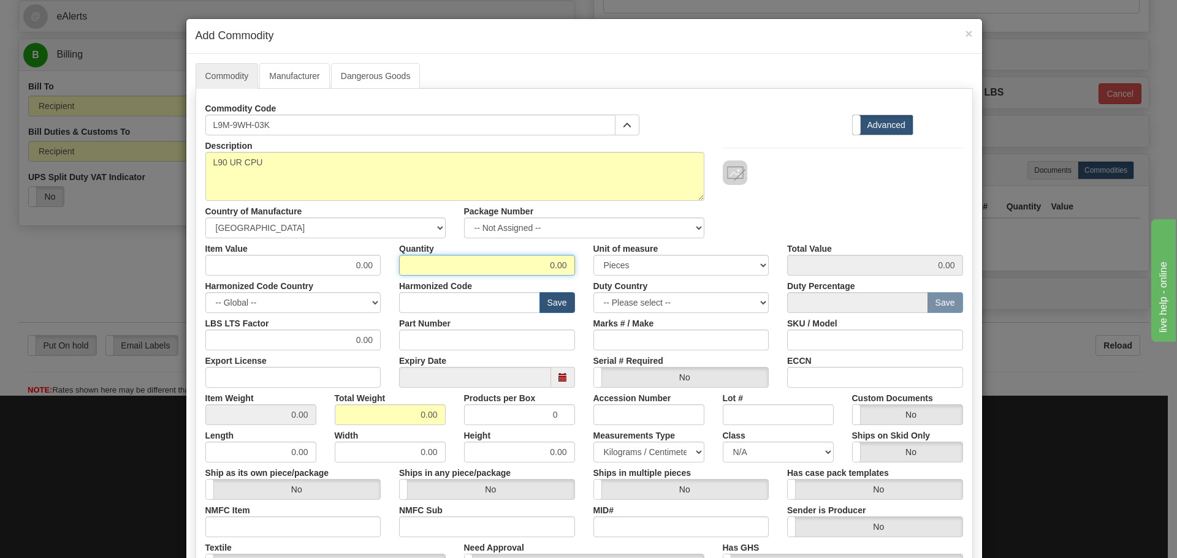
click at [558, 262] on input "0.00" at bounding box center [487, 265] width 176 height 21
click at [406, 337] on div "Description L90 UR CPU Country of Manufacture -- Unknown -- AFGHANISTAN ALAND I…" at bounding box center [584, 404] width 758 height 539
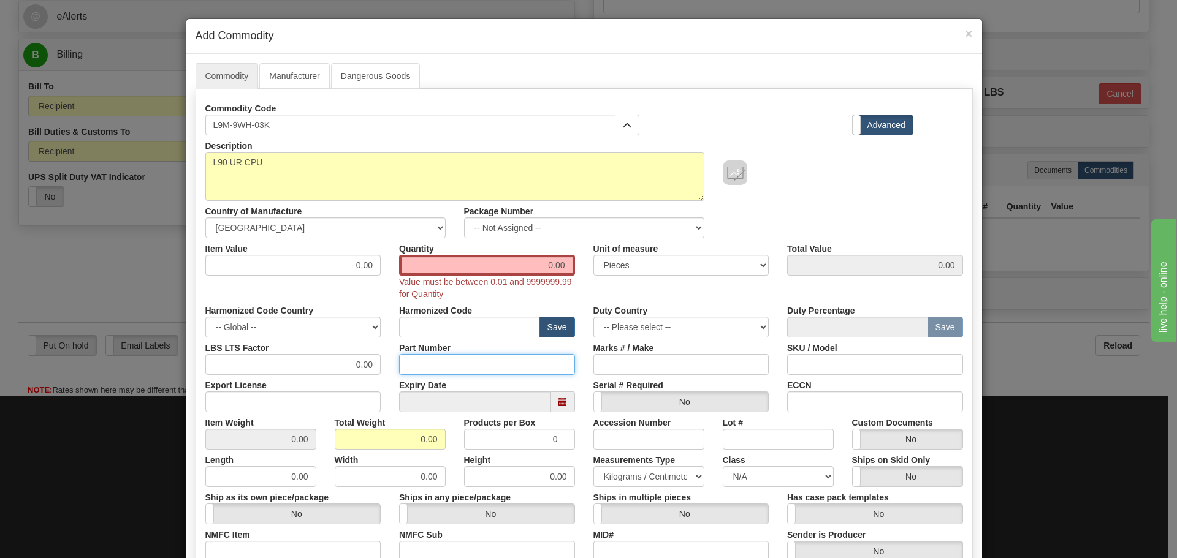
paste input "L9M-9WH-03K"
type input "L9M-9WH-03K"
drag, startPoint x: 541, startPoint y: 265, endPoint x: 573, endPoint y: 267, distance: 32.5
click at [573, 267] on div "Quantity 0.00 Value must be between 0.01 and 9999999.99 for Quantity" at bounding box center [487, 269] width 194 height 62
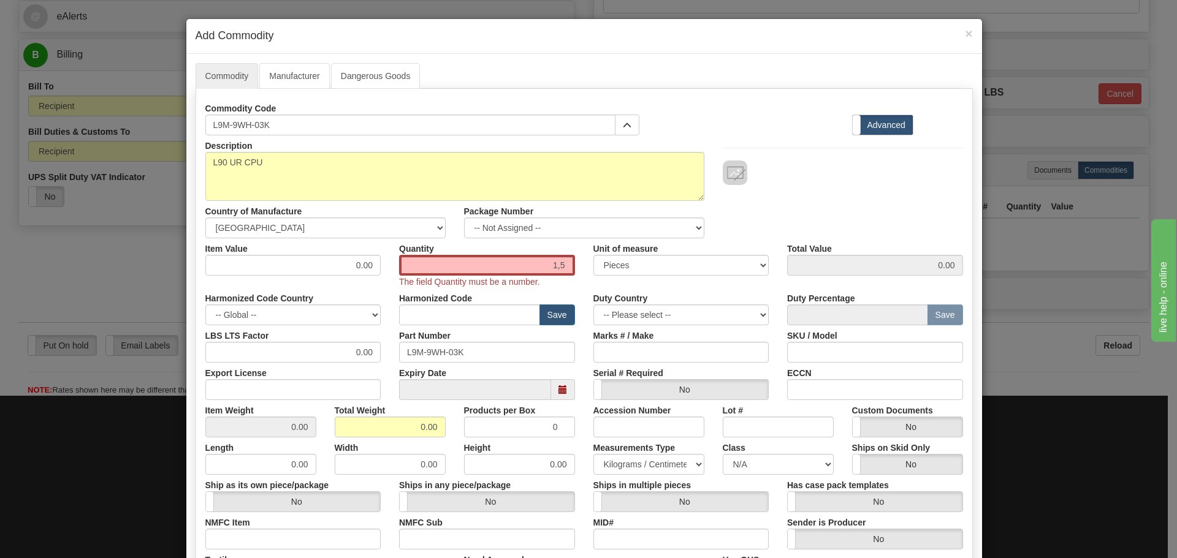
click at [555, 246] on div "Quantity 1,5 The field Quantity must be a number." at bounding box center [487, 263] width 194 height 50
click at [497, 300] on div "Harmonized Code Save" at bounding box center [487, 306] width 194 height 37
drag, startPoint x: 567, startPoint y: 259, endPoint x: 552, endPoint y: 259, distance: 15.3
click at [560, 260] on input "1,5" at bounding box center [487, 265] width 176 height 21
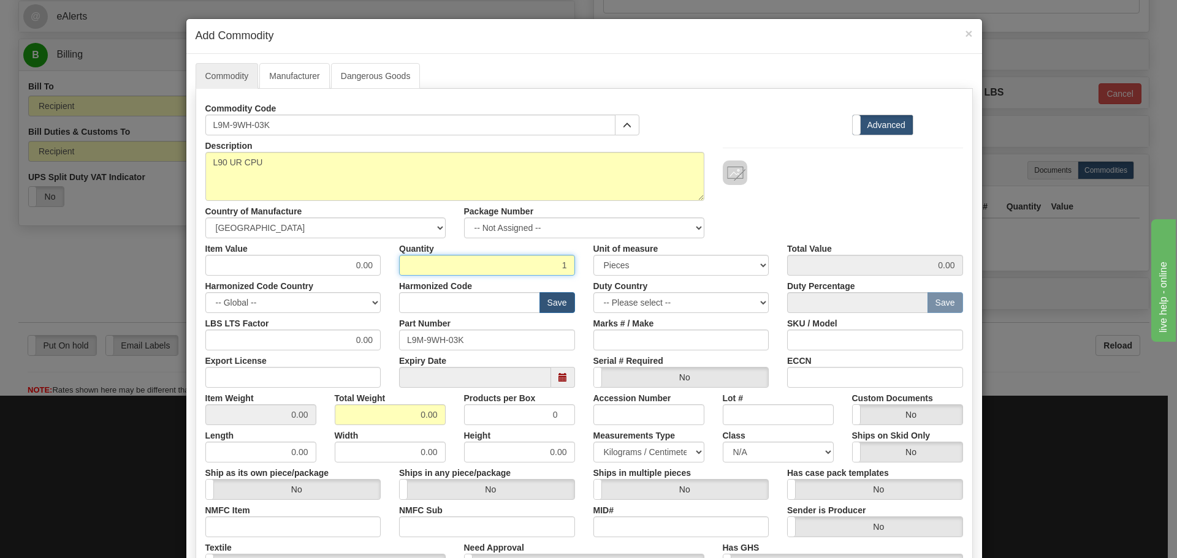
type input "1"
click at [454, 251] on div "Quantity 1" at bounding box center [487, 256] width 194 height 37
click at [934, 265] on input "0.00" at bounding box center [875, 265] width 176 height 21
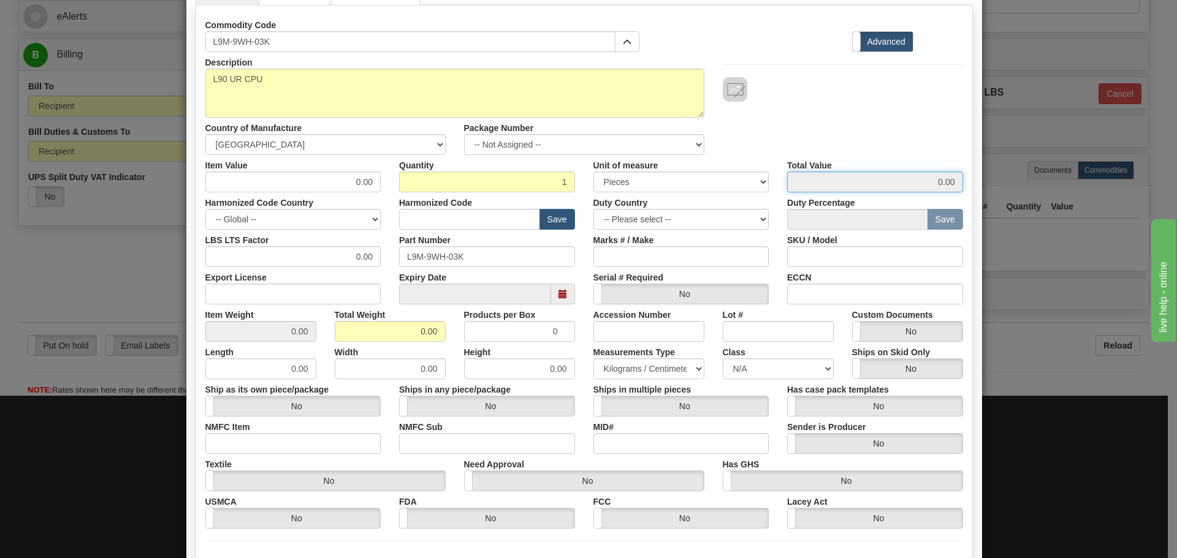
scroll to position [61, 0]
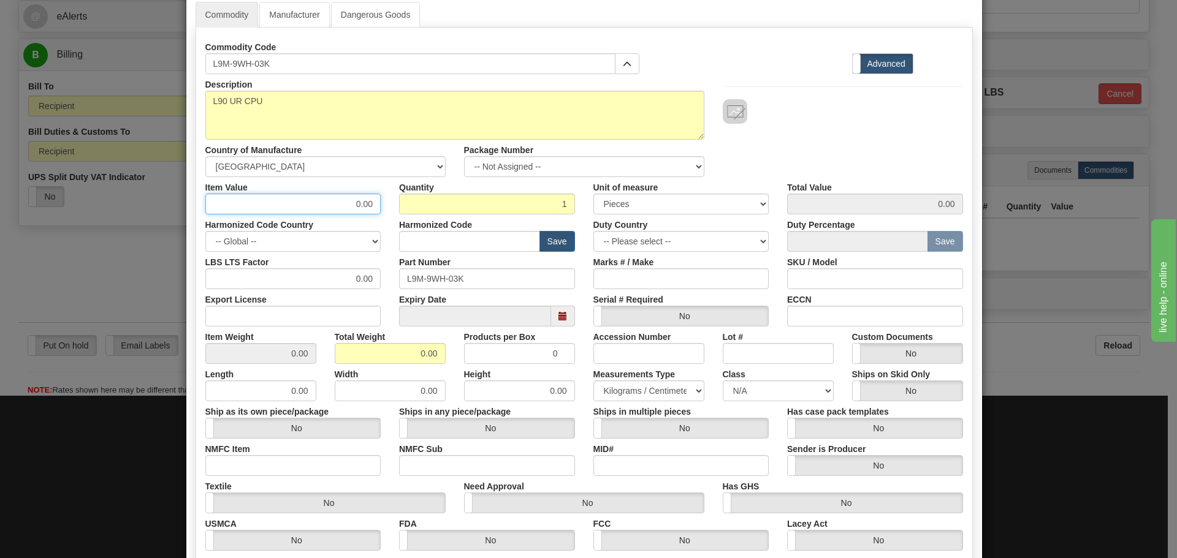
click at [349, 200] on input "0.00" at bounding box center [293, 204] width 176 height 21
drag, startPoint x: 349, startPoint y: 200, endPoint x: 372, endPoint y: 207, distance: 23.5
click at [372, 207] on input "0.00" at bounding box center [293, 204] width 176 height 21
paste input "1,045.07"
type input "1,045.07"
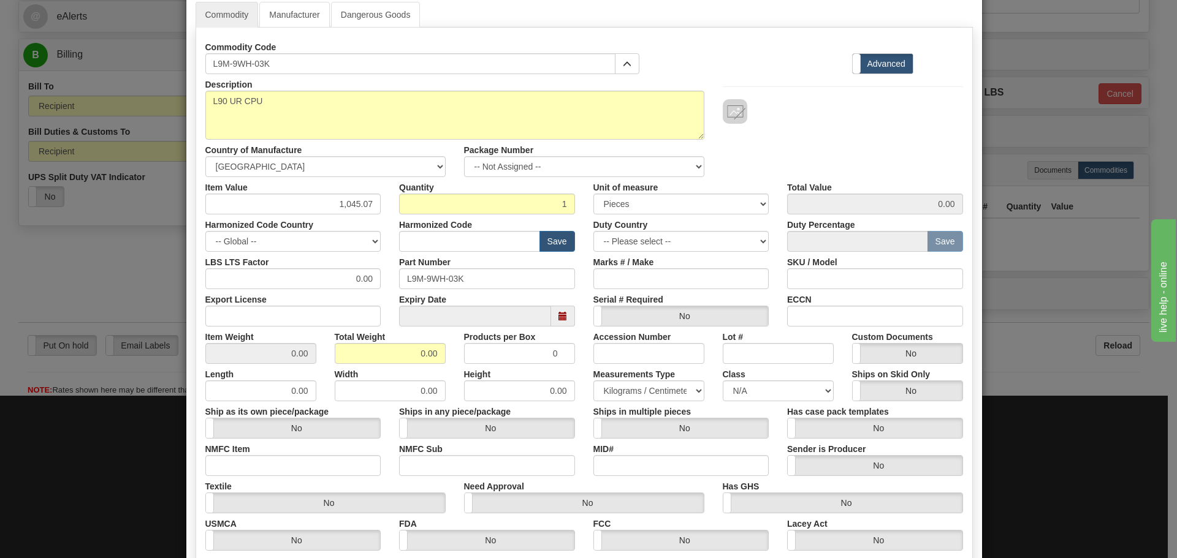
click at [819, 140] on div "Description L90 UR CPU Country of Manufacture -- Unknown -- AFGHANISTAN ALAND I…" at bounding box center [584, 125] width 776 height 103
click at [408, 245] on input "text" at bounding box center [469, 241] width 141 height 21
paste input "1,045.07"
type input "1,045.07"
drag, startPoint x: 451, startPoint y: 243, endPoint x: 344, endPoint y: 242, distance: 107.3
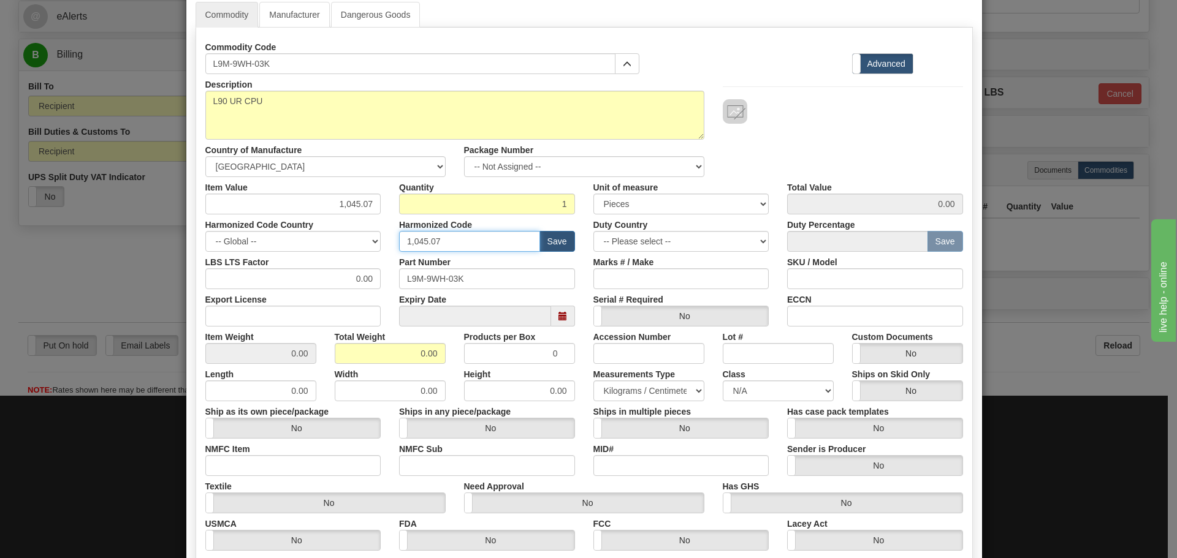
click at [359, 245] on div "Harmonized Code Country -- Global -- AFGHANISTAN ALAND ISLANDS ALBANIA ALGERIA …" at bounding box center [584, 233] width 776 height 37
click at [412, 242] on input "text" at bounding box center [469, 241] width 141 height 21
paste input "8538 90 00"
type input "8538 90 00"
click at [584, 215] on div "Duty Country -- Please select -- AFGHANISTAN ALAND ISLANDS ALBANIA ALGERIA AMER…" at bounding box center [681, 233] width 194 height 37
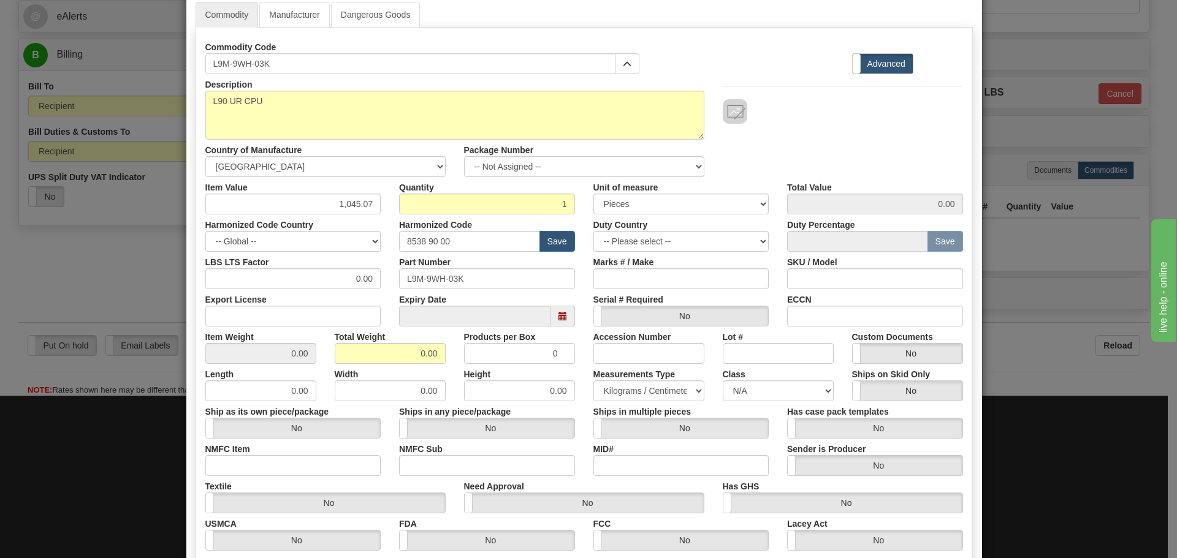
scroll to position [123, 0]
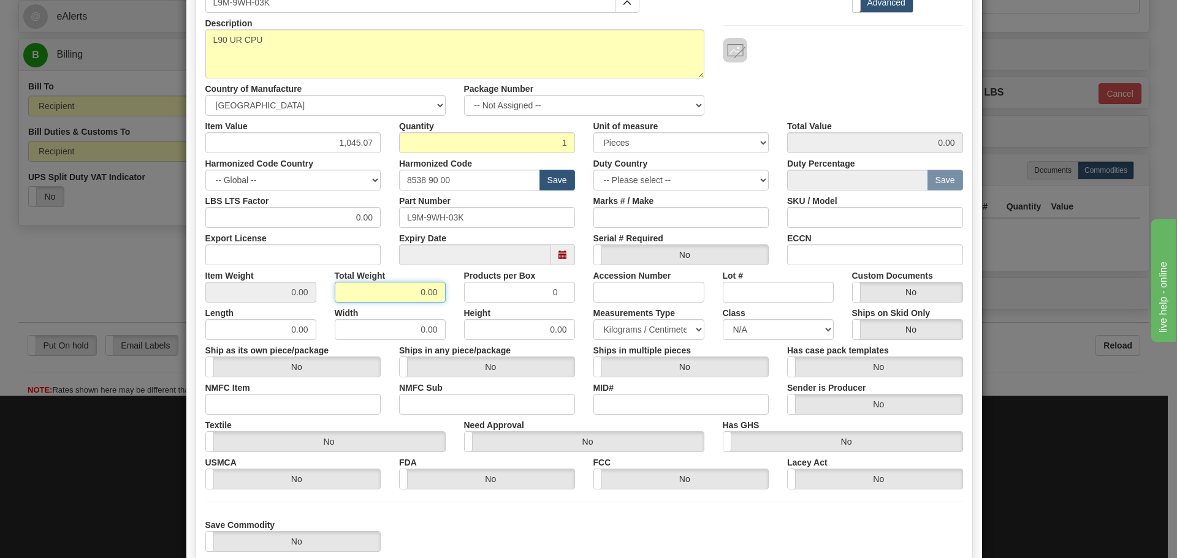
drag, startPoint x: 414, startPoint y: 294, endPoint x: 438, endPoint y: 294, distance: 24.5
click at [438, 294] on input "0.00" at bounding box center [390, 292] width 111 height 21
type input "1.5"
type input "1.5000"
click at [449, 272] on div "Total Weight 1.5" at bounding box center [390, 283] width 129 height 37
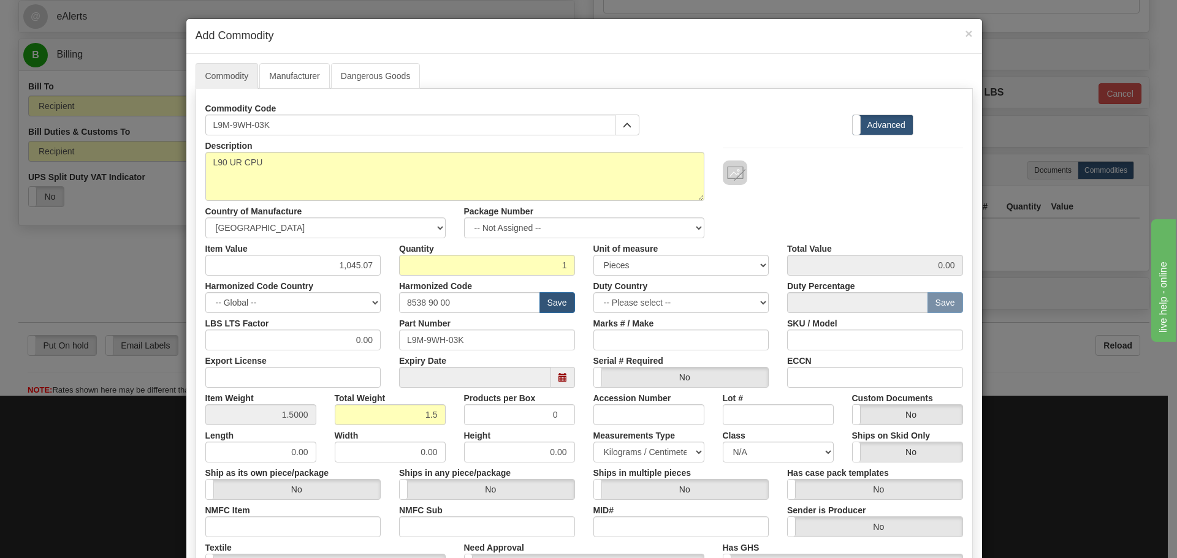
scroll to position [200, 0]
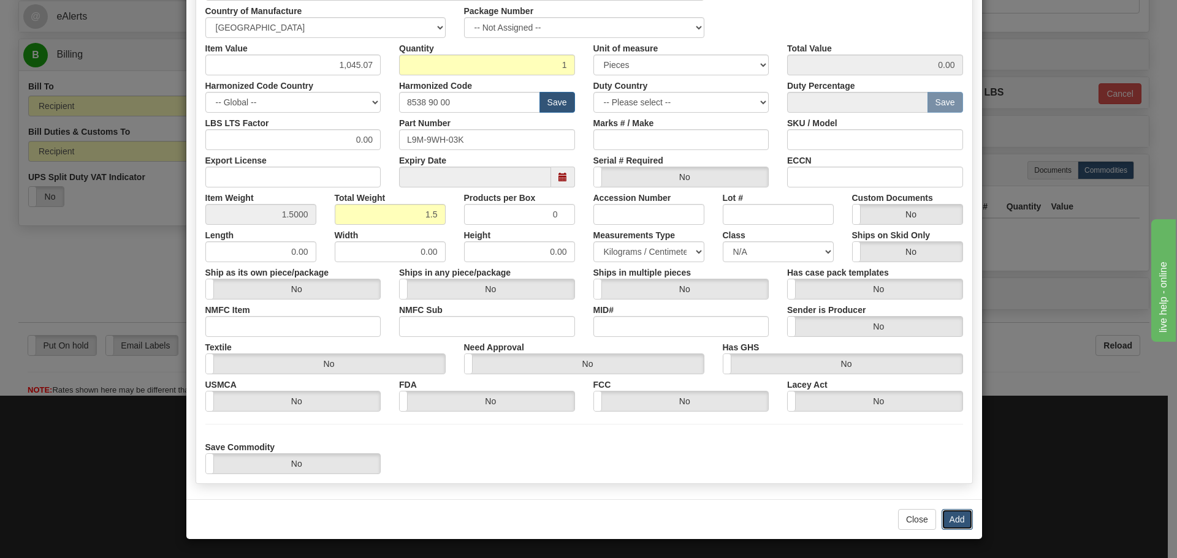
click at [958, 518] on button "Add" at bounding box center [957, 519] width 31 height 21
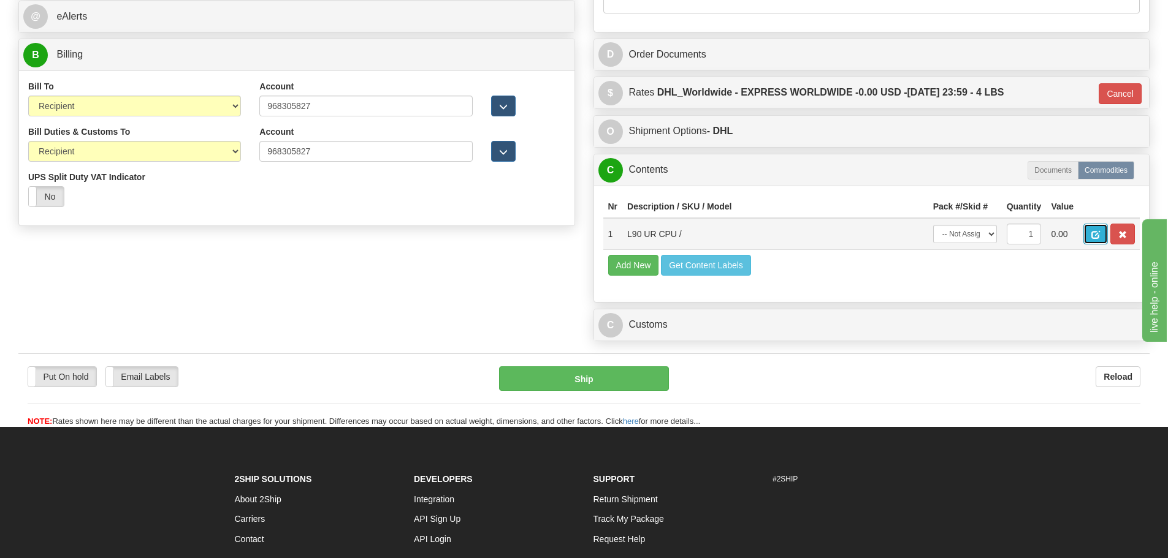
click at [1098, 232] on span "button" at bounding box center [1095, 235] width 9 height 8
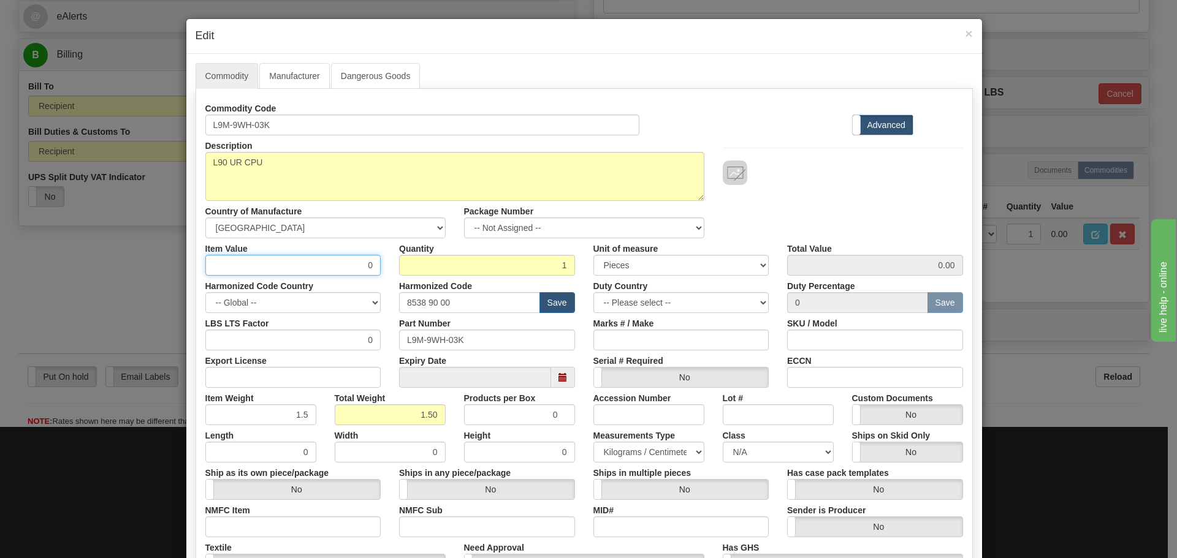
click at [367, 265] on input "0" at bounding box center [293, 265] width 176 height 21
click at [339, 268] on input "01045.07" at bounding box center [293, 265] width 176 height 21
type input "1045.07"
click at [779, 205] on div "Description L90 UR CPU Country of Manufacture -- Unknown -- AFGHANISTAN ALAND I…" at bounding box center [584, 186] width 776 height 103
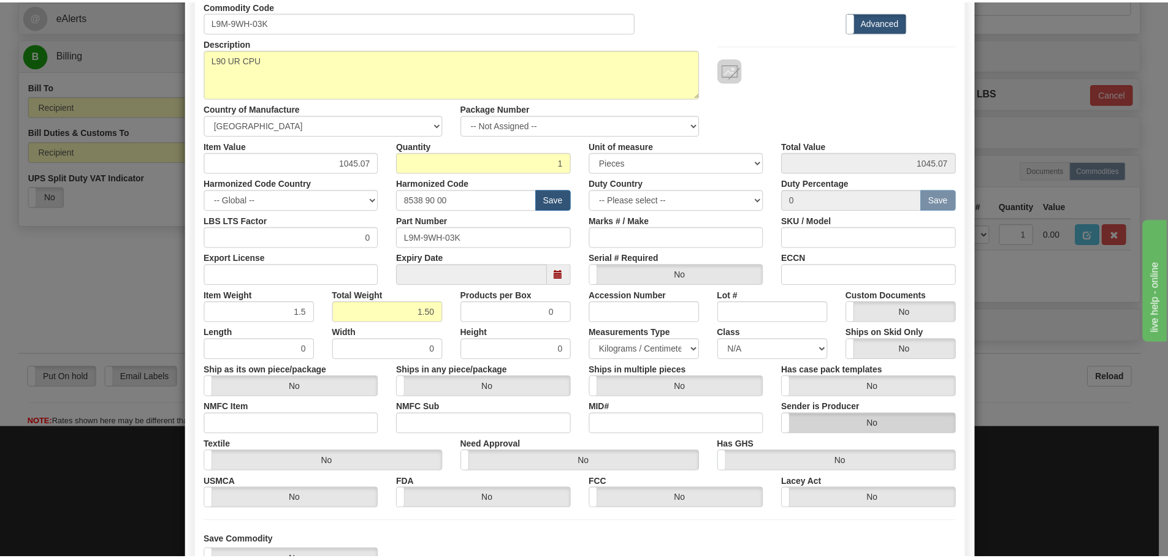
scroll to position [199, 0]
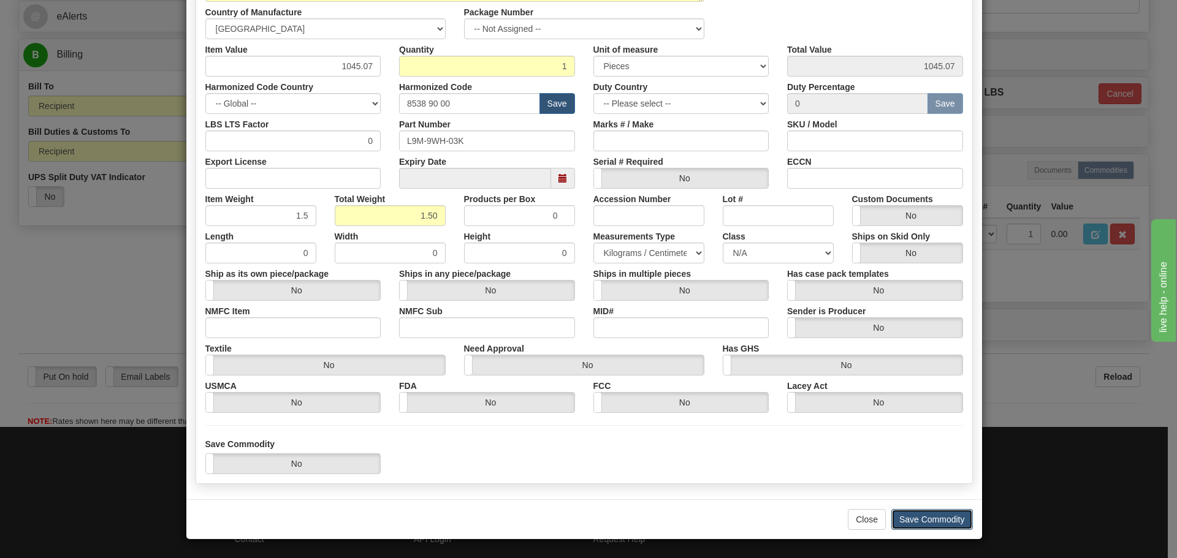
click at [909, 524] on button "Save Commodity" at bounding box center [932, 519] width 82 height 21
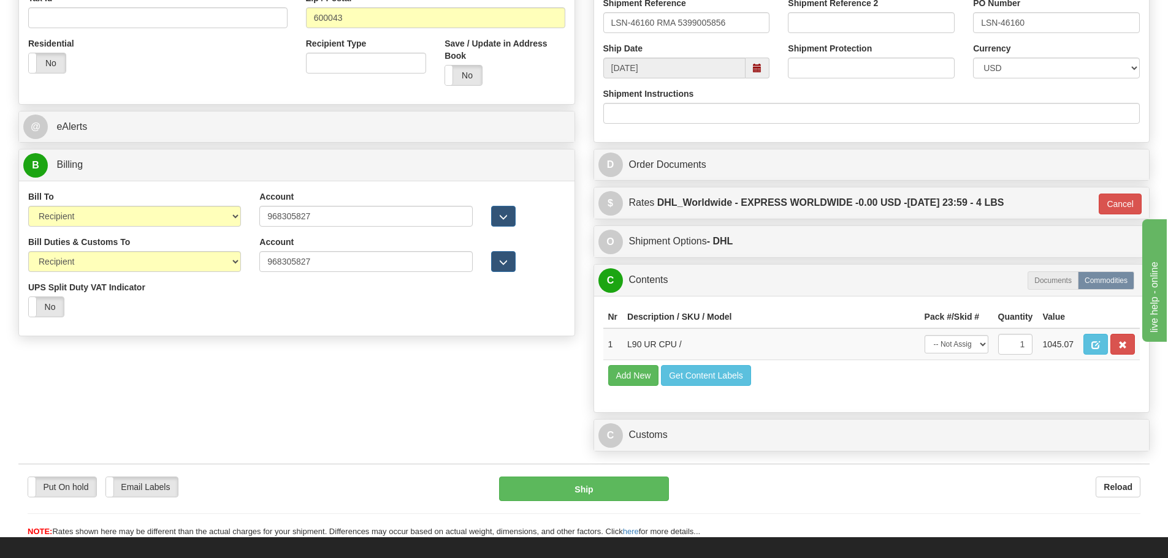
scroll to position [245, 0]
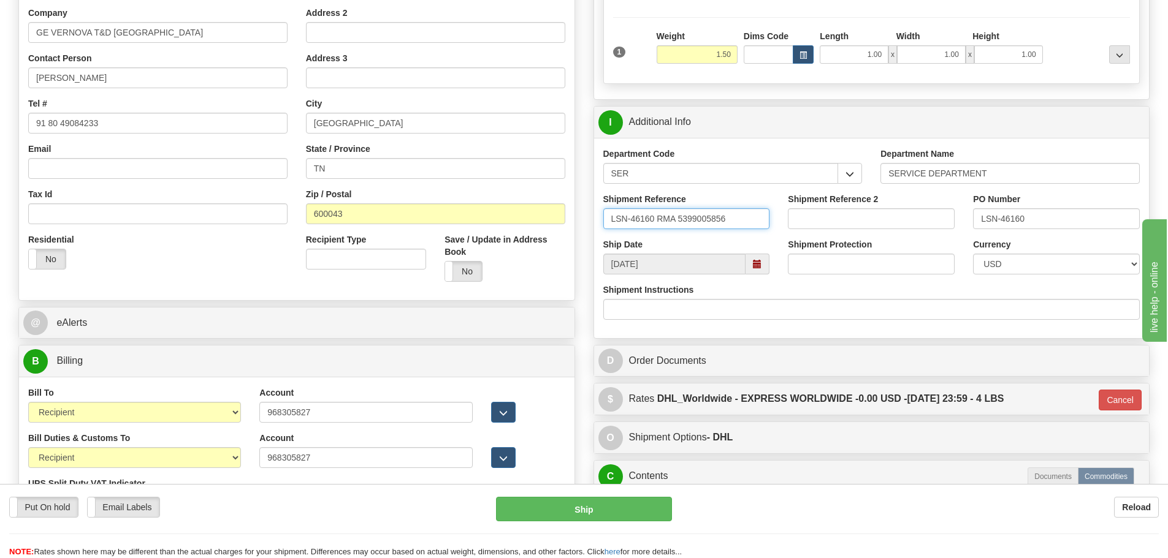
drag, startPoint x: 740, startPoint y: 221, endPoint x: 601, endPoint y: 213, distance: 138.8
click at [601, 213] on div "Shipment Reference LSN-46160 RMA 5399005856" at bounding box center [686, 215] width 185 height 45
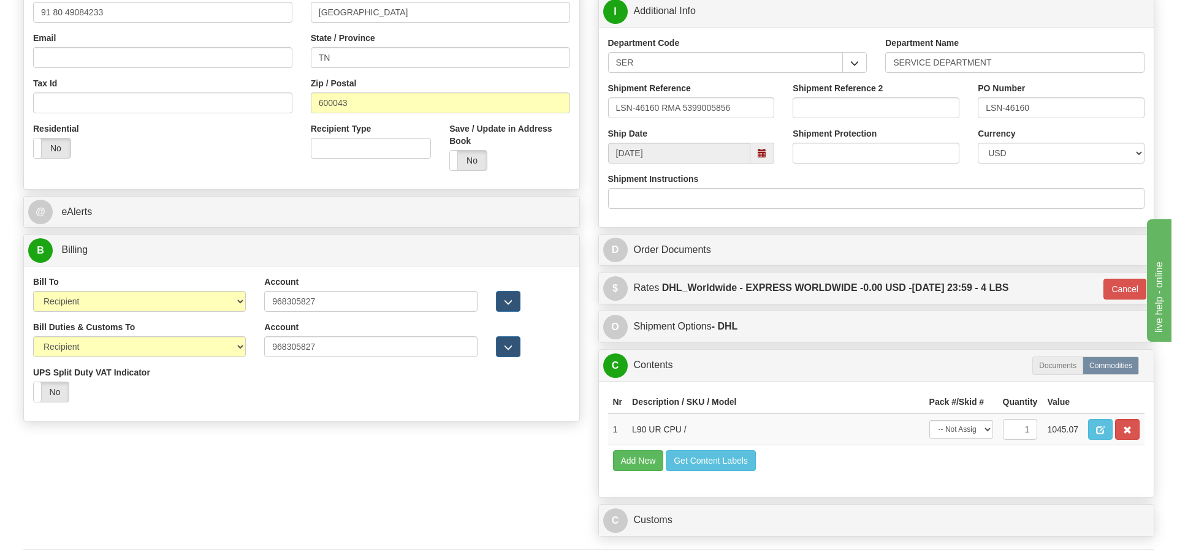
scroll to position [551, 0]
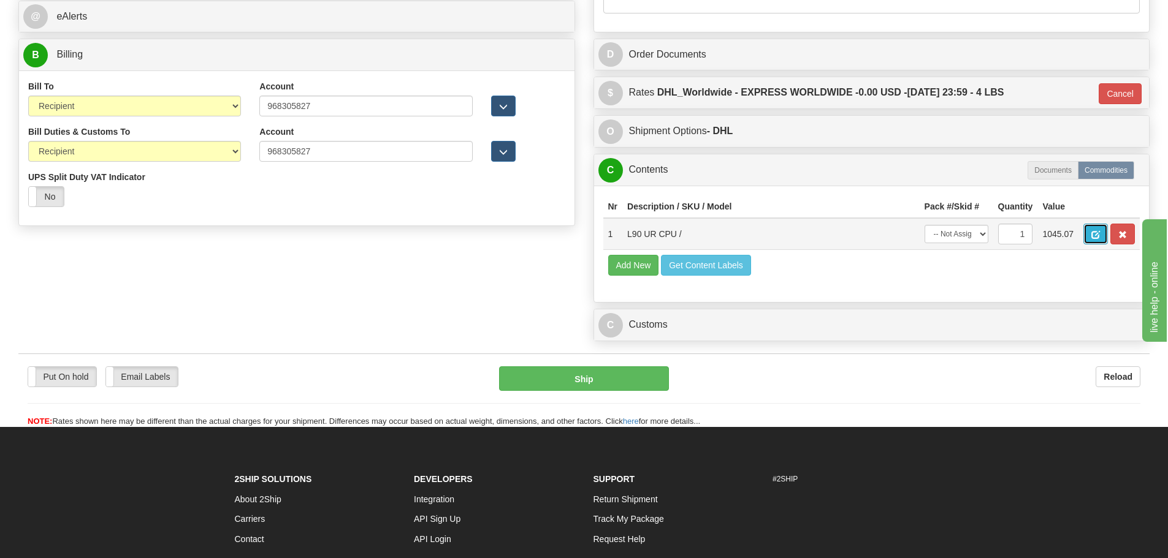
click at [1096, 231] on span "button" at bounding box center [1095, 235] width 9 height 8
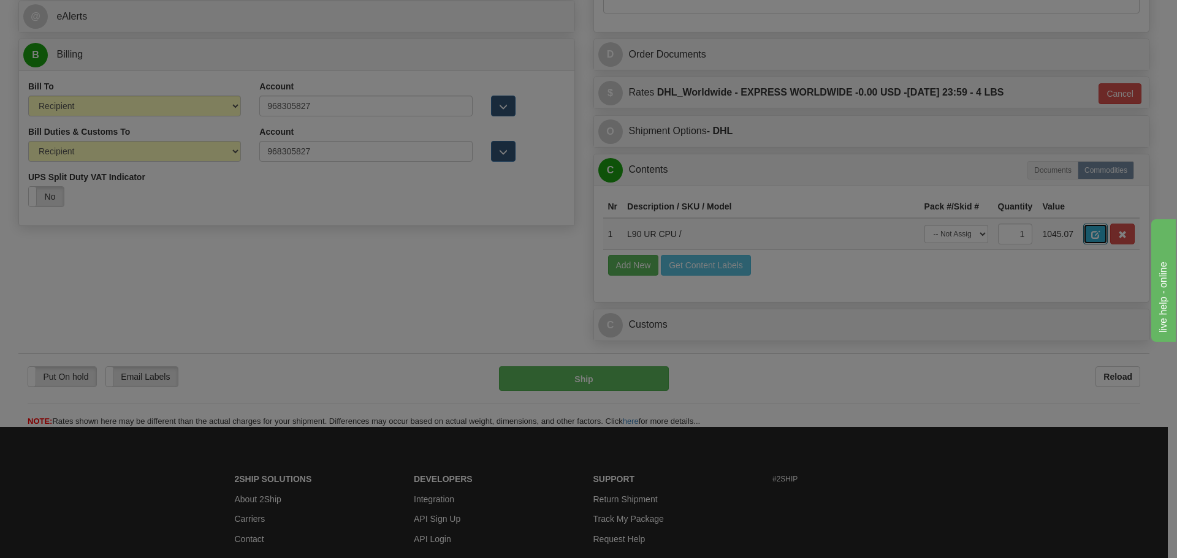
scroll to position [0, 0]
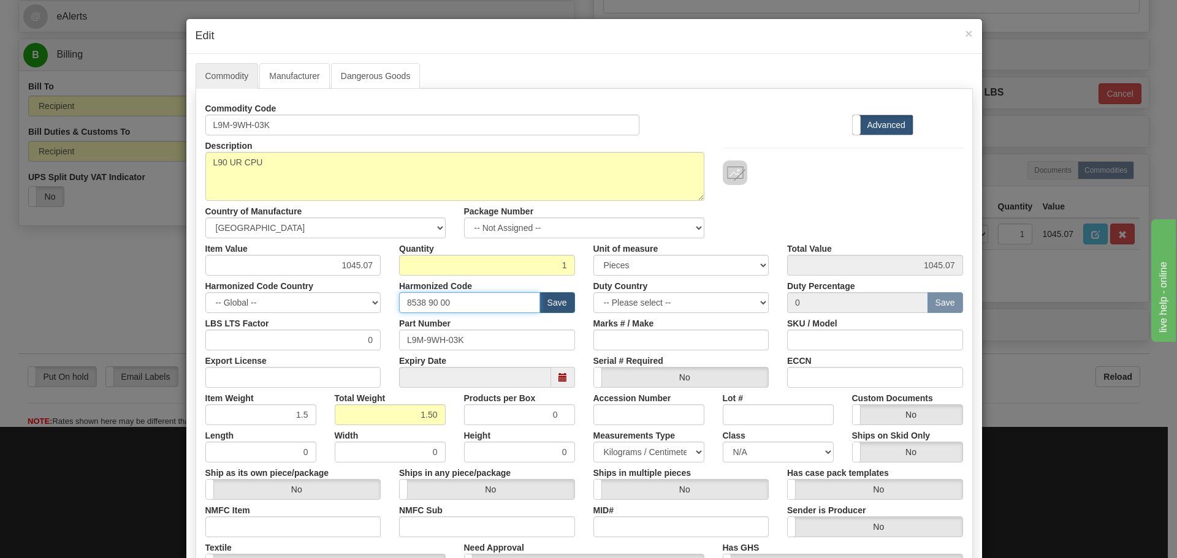
drag, startPoint x: 451, startPoint y: 303, endPoint x: 398, endPoint y: 300, distance: 52.9
click at [399, 300] on input "8538 90 00" at bounding box center [469, 302] width 141 height 21
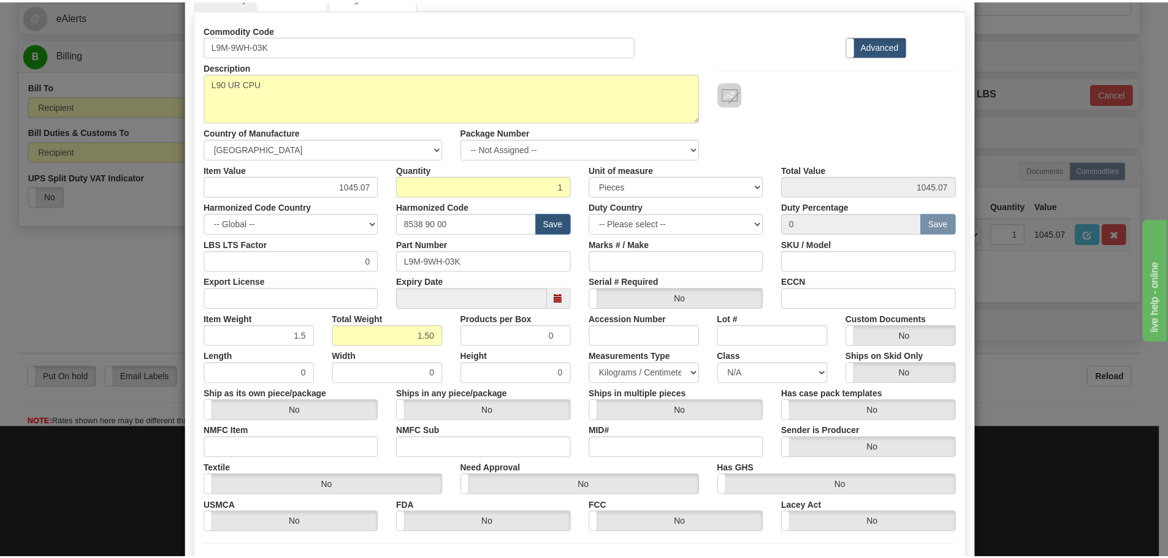
scroll to position [199, 0]
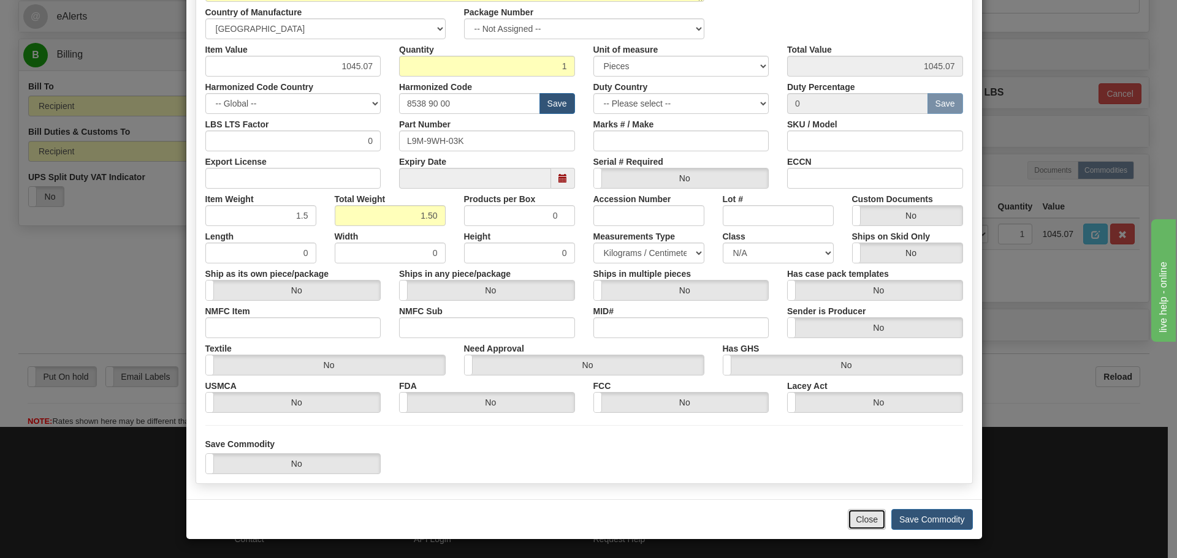
click at [859, 520] on button "Close" at bounding box center [867, 519] width 38 height 21
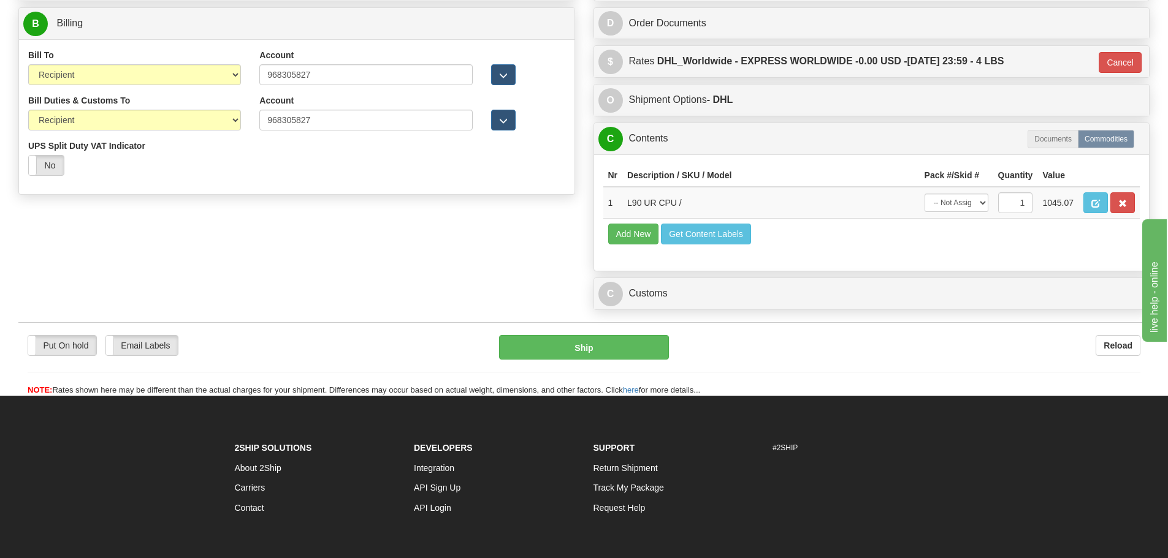
scroll to position [612, 0]
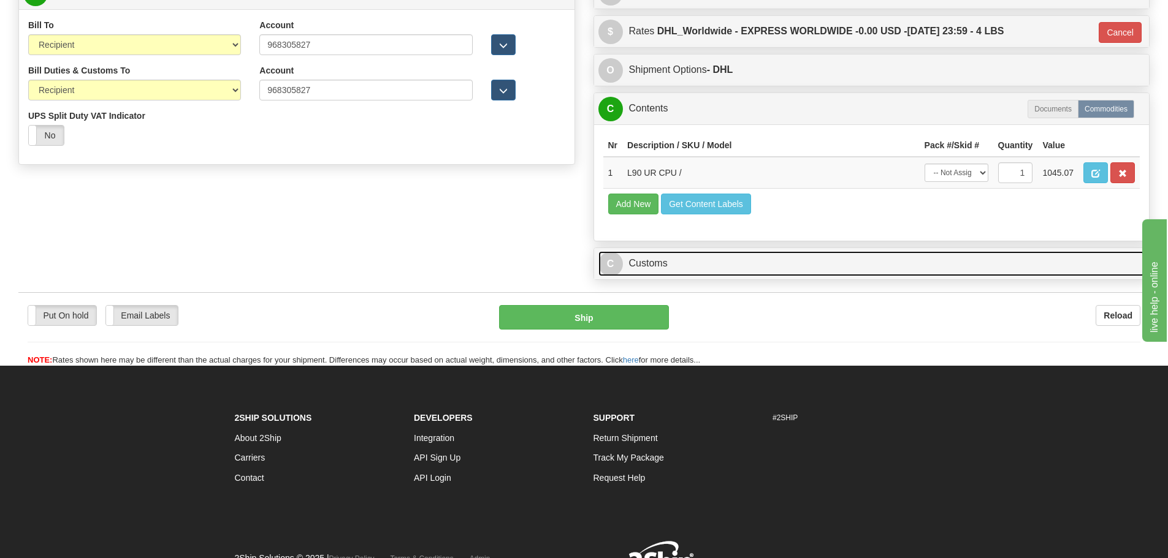
click at [643, 267] on link "C Customs" at bounding box center [871, 263] width 547 height 25
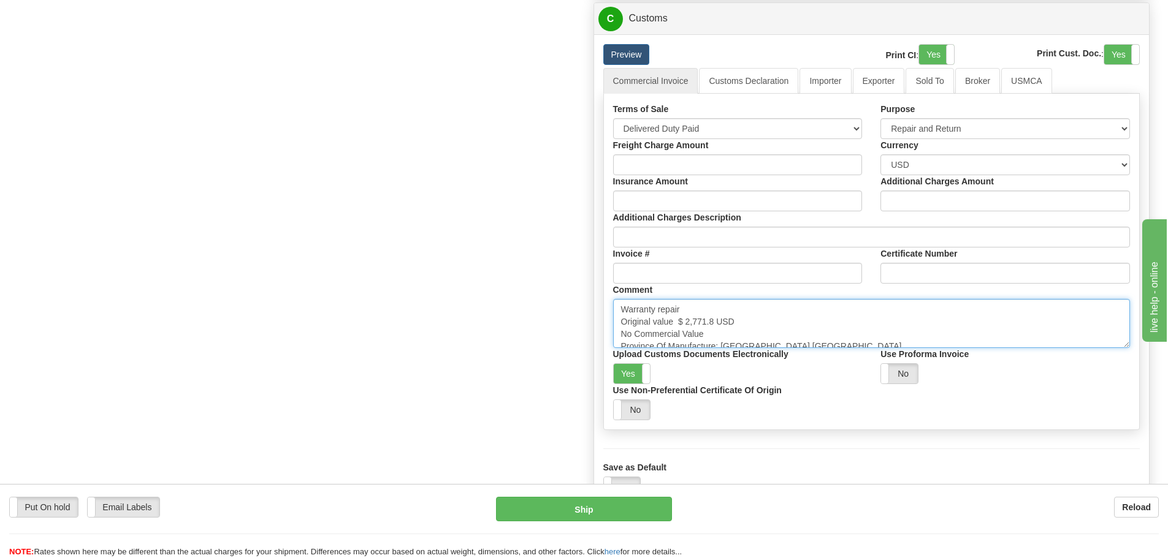
scroll to position [9, 0]
drag, startPoint x: 617, startPoint y: 311, endPoint x: 838, endPoint y: 340, distance: 222.7
click at [838, 340] on textarea "Warranty repair Original value $ 2,771.8 USD No Commercial Value Province Of Ma…" at bounding box center [871, 323] width 517 height 49
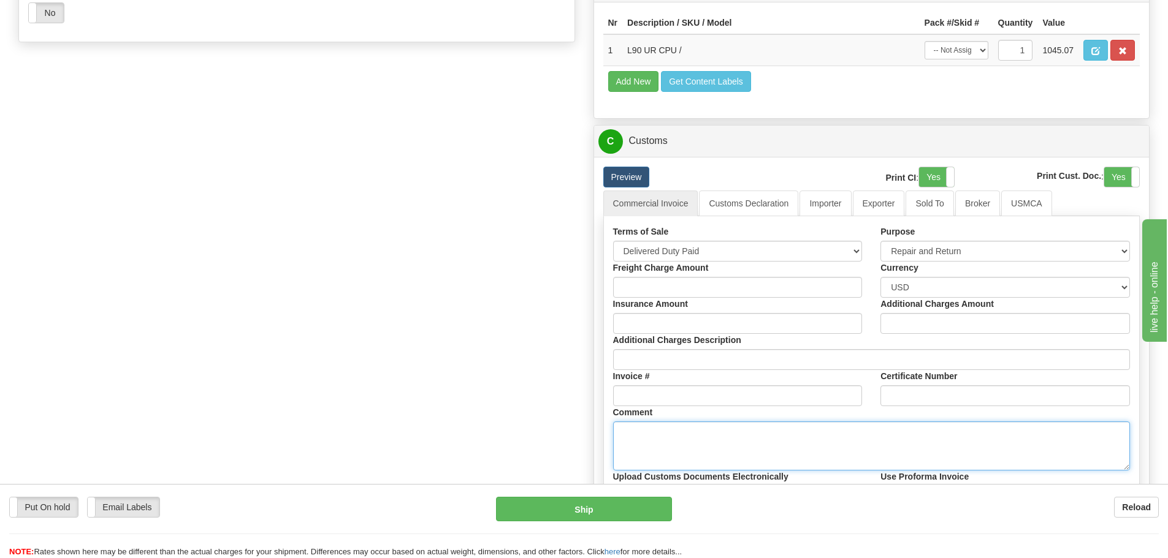
scroll to position [919, 0]
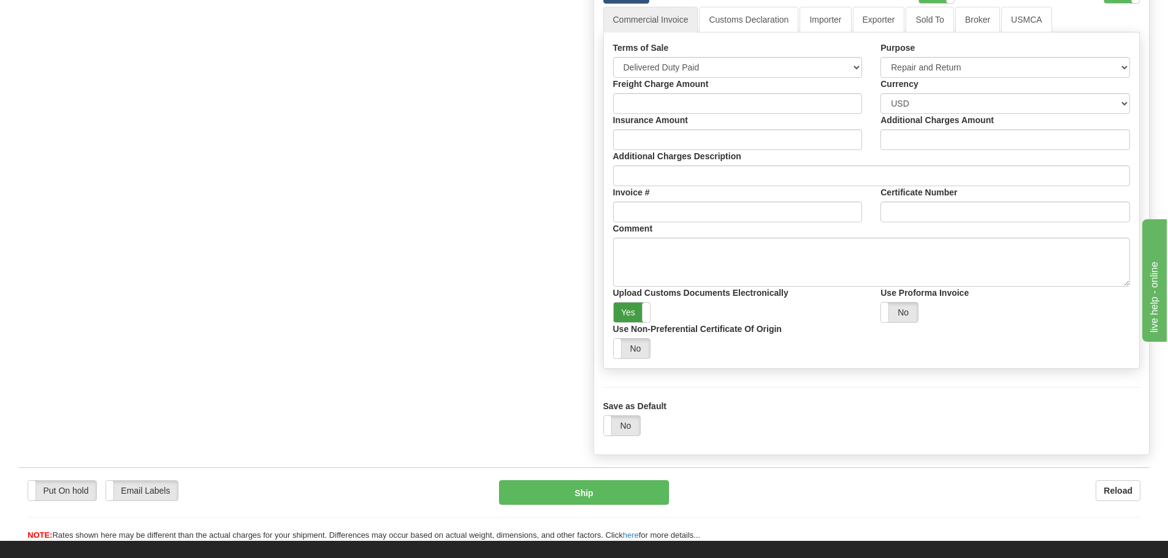
click at [640, 318] on label "Yes" at bounding box center [632, 313] width 37 height 20
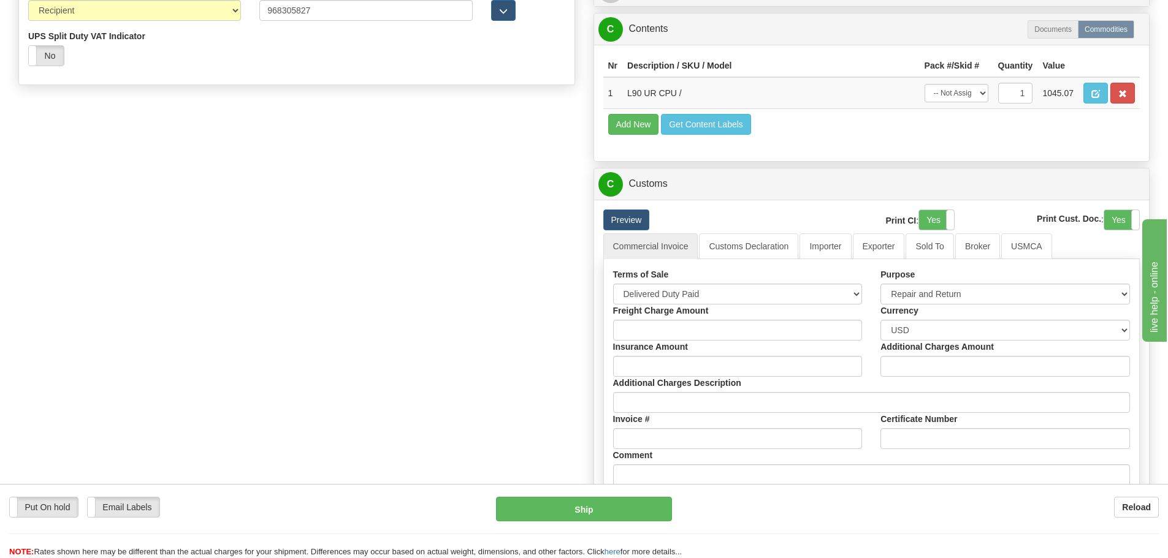
scroll to position [674, 0]
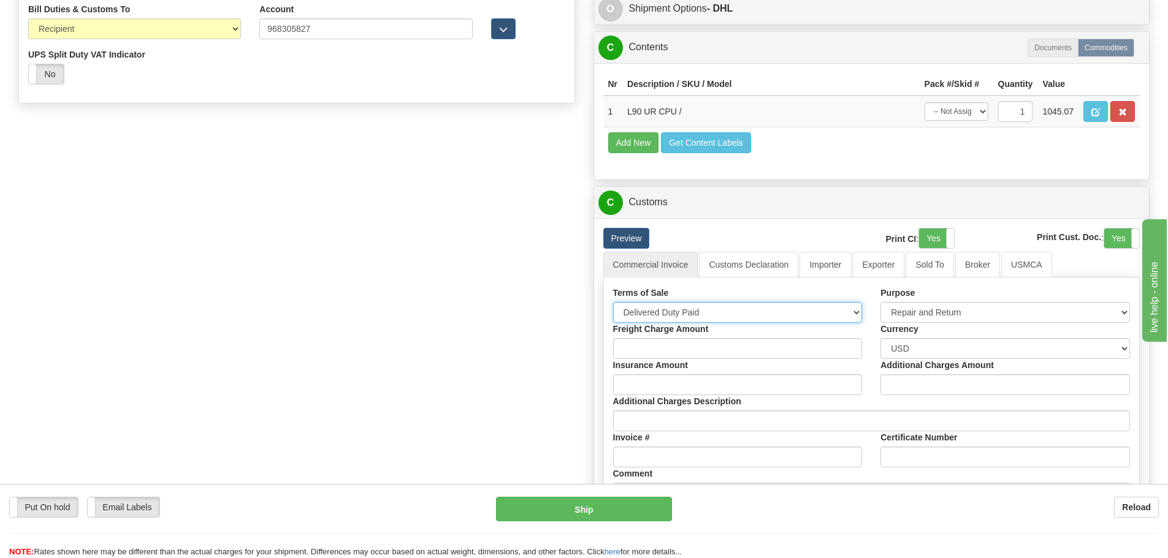
click at [701, 309] on select "Free Carrier Free On Board Ex Works Delivered Duty Unpaid Delivered Duty Paid C…" at bounding box center [738, 312] width 250 height 21
select select "7"
click at [613, 302] on select "Free Carrier Free On Board Ex Works Delivered Duty Unpaid Delivered Duty Paid C…" at bounding box center [738, 312] width 250 height 21
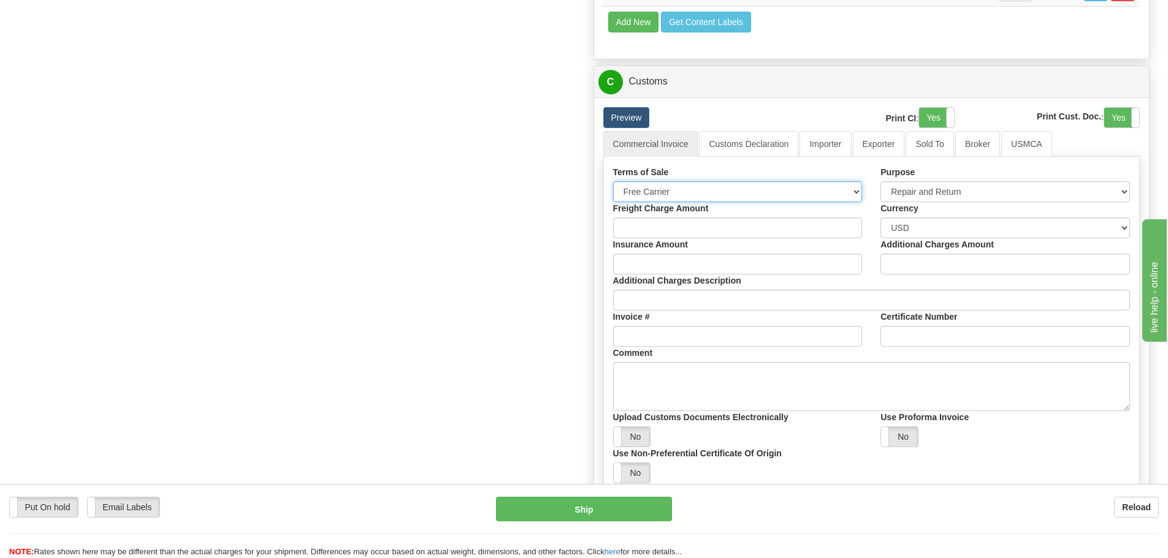
scroll to position [612, 0]
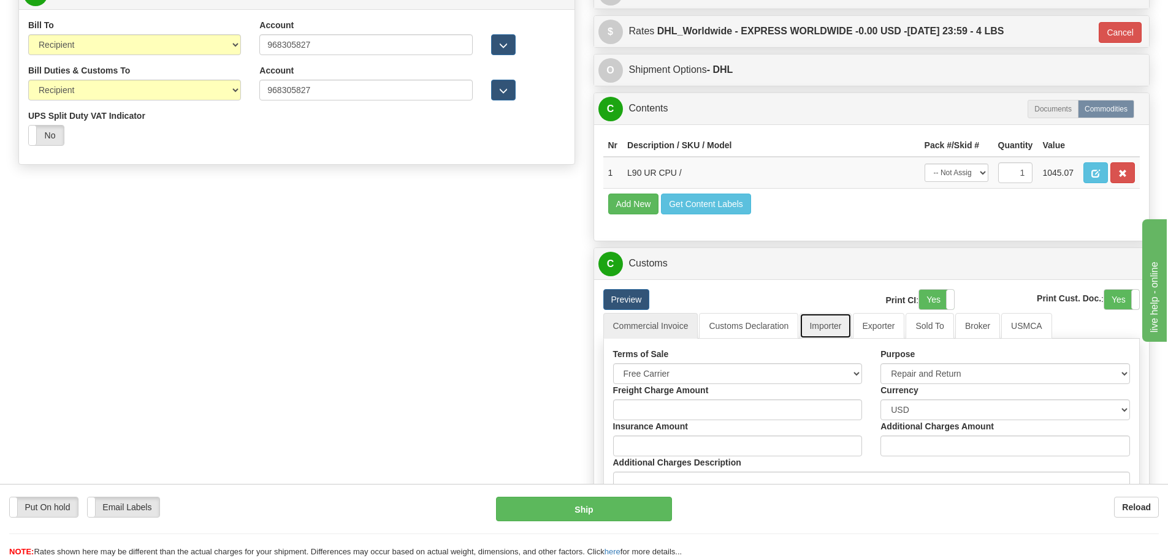
click at [825, 317] on link "Importer" at bounding box center [824, 326] width 51 height 26
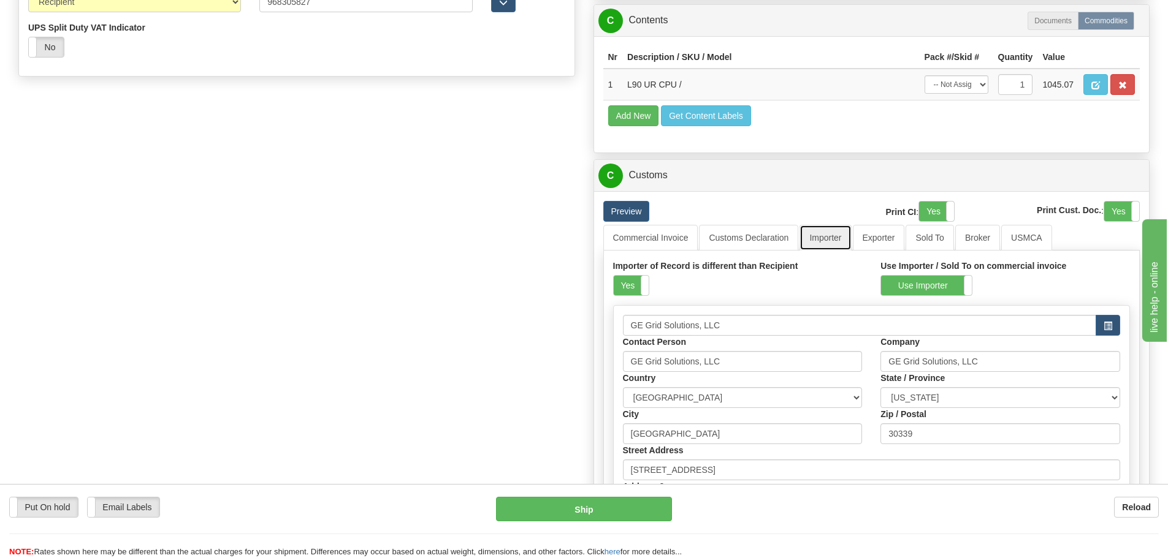
scroll to position [735, 0]
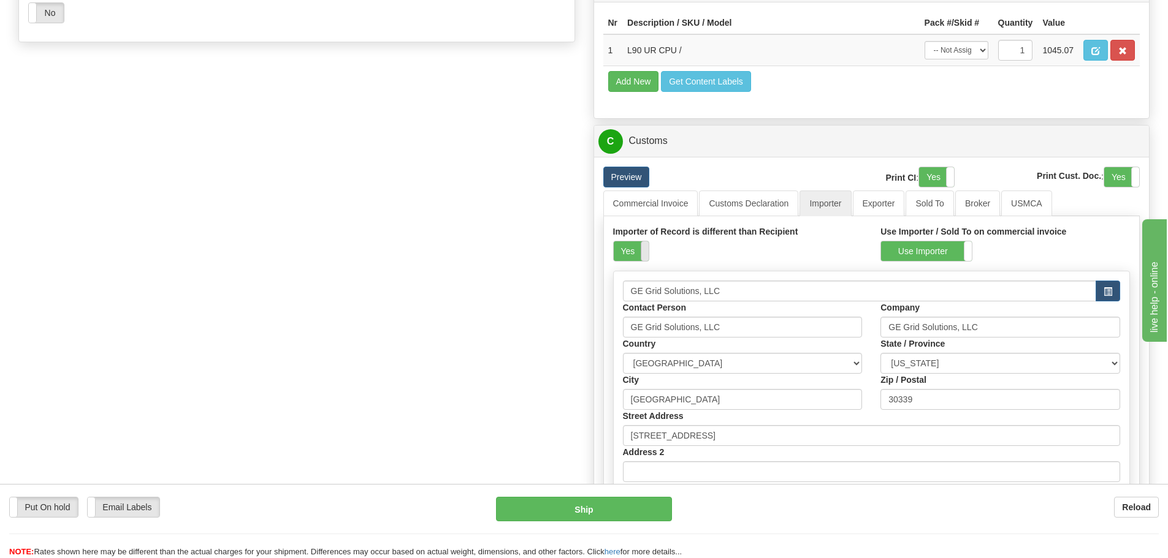
click at [642, 251] on span at bounding box center [649, 252] width 16 height 20
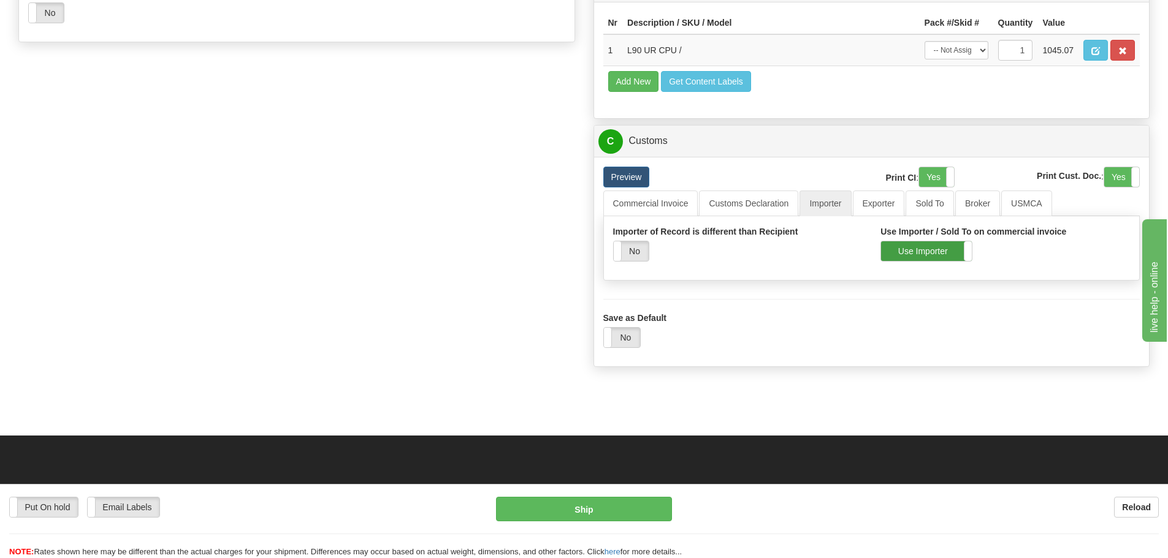
click at [952, 249] on label "Use Importer" at bounding box center [926, 252] width 91 height 20
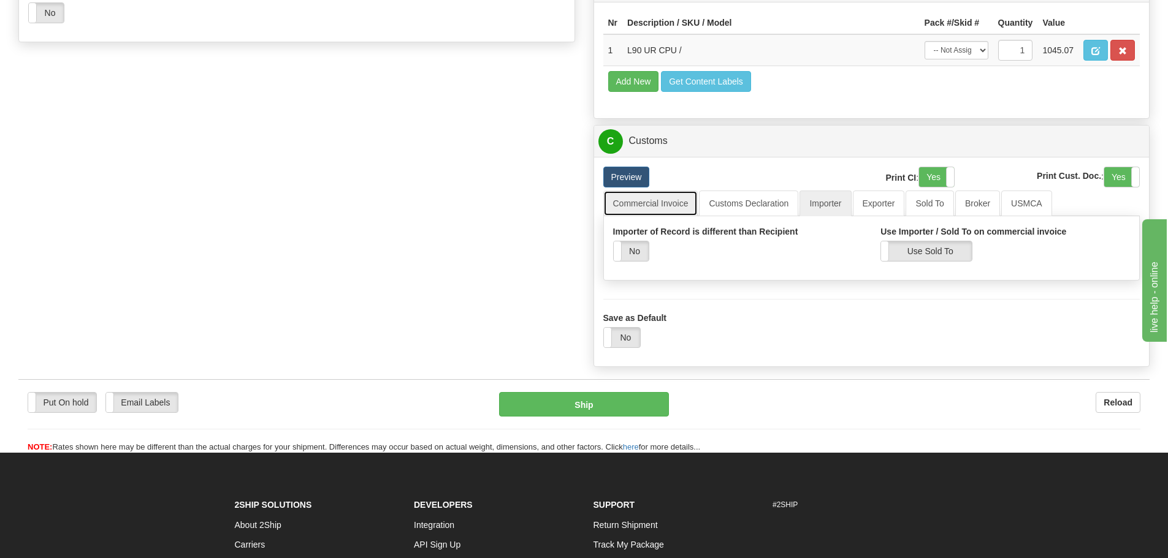
click at [668, 203] on link "Commercial Invoice" at bounding box center [650, 204] width 95 height 26
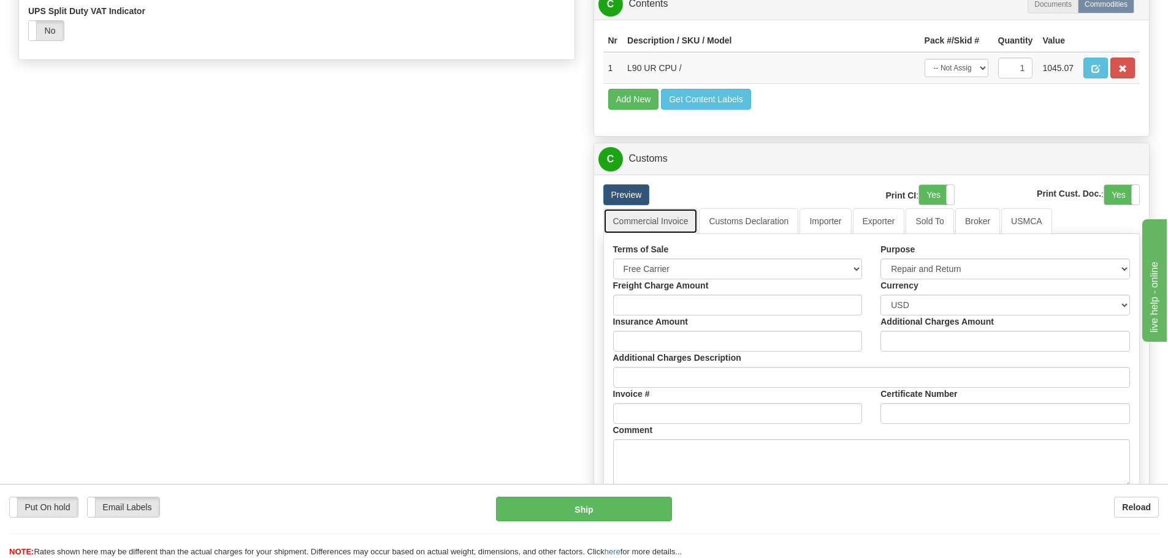
scroll to position [674, 0]
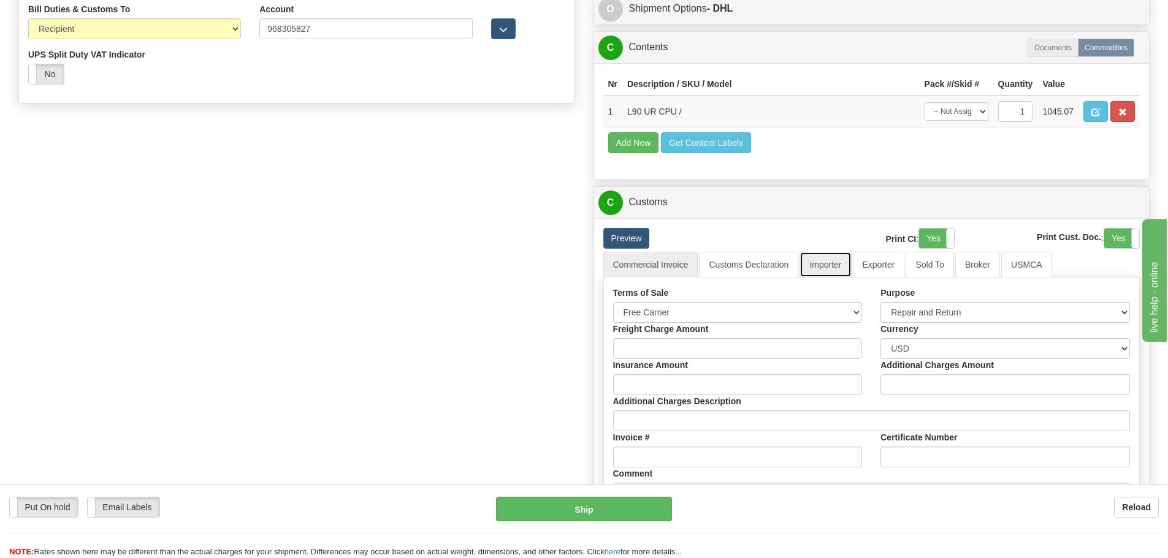
click at [839, 263] on link "Importer" at bounding box center [824, 265] width 51 height 26
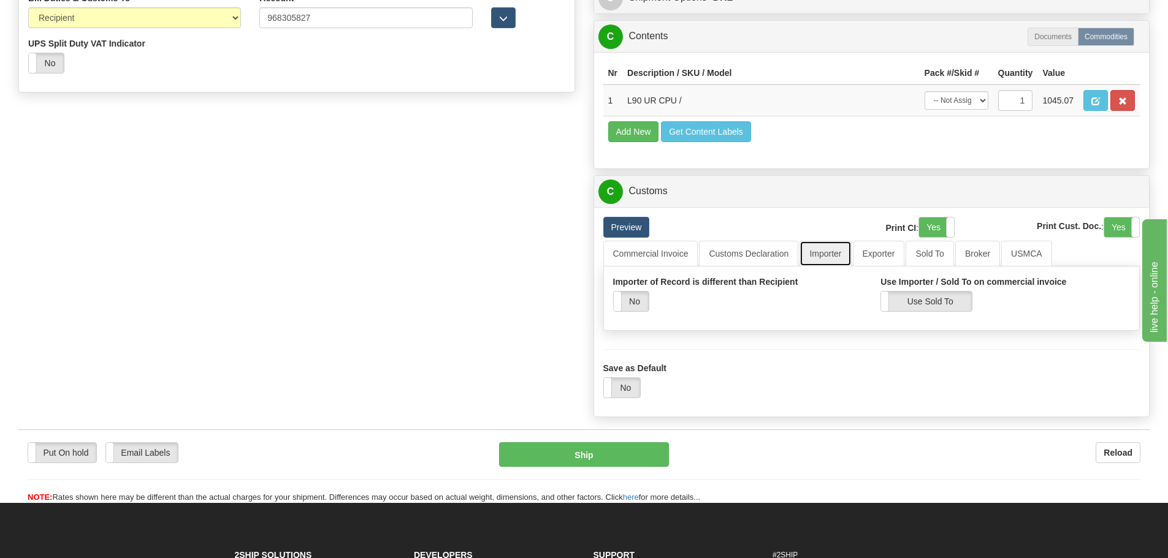
scroll to position [761, 0]
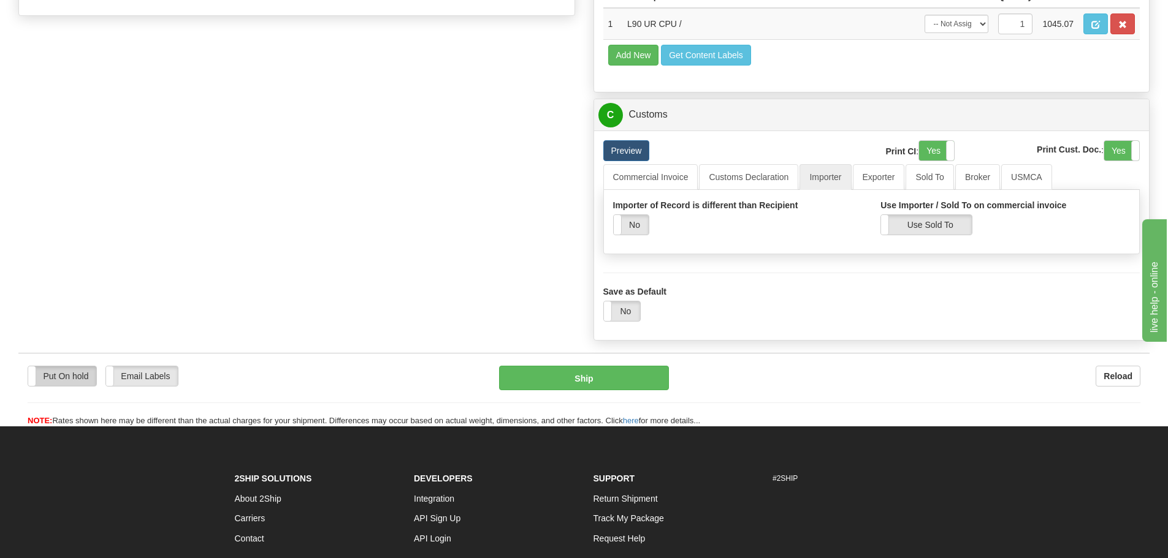
click at [77, 381] on label "Put On hold" at bounding box center [62, 377] width 68 height 20
click at [70, 378] on label "Put On hold" at bounding box center [62, 377] width 68 height 20
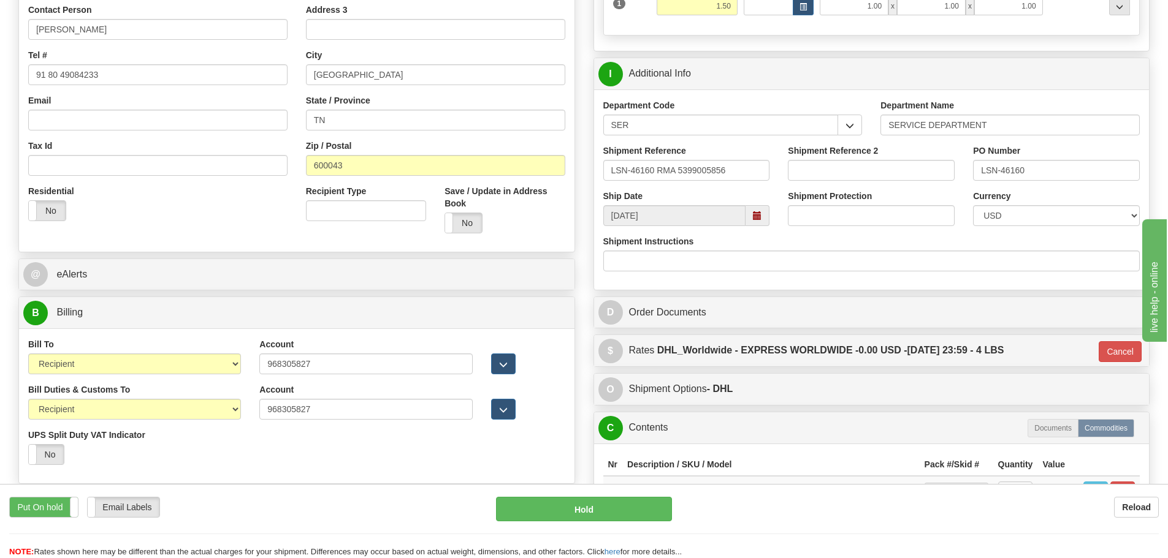
scroll to position [271, 0]
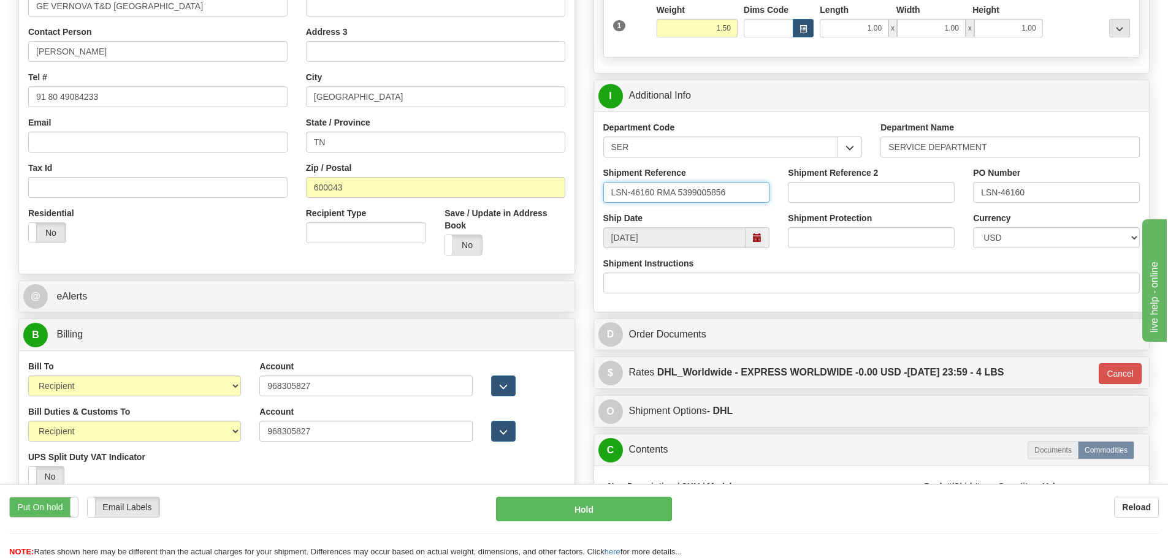
drag, startPoint x: 753, startPoint y: 187, endPoint x: 606, endPoint y: 192, distance: 147.8
click at [606, 192] on input "LSN-46160 RMA 5399005856" at bounding box center [686, 192] width 167 height 21
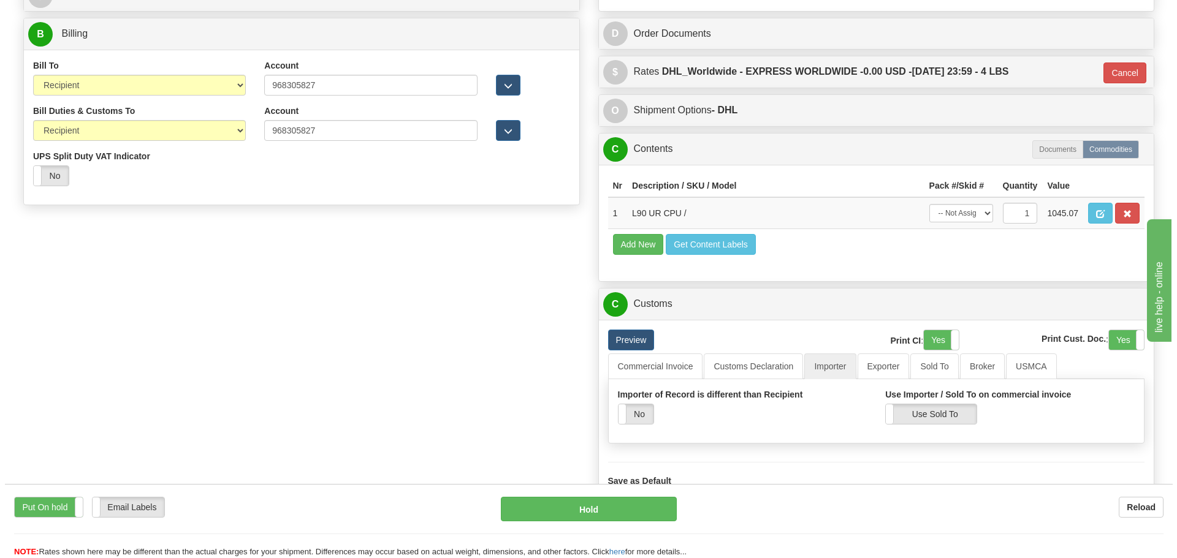
scroll to position [577, 0]
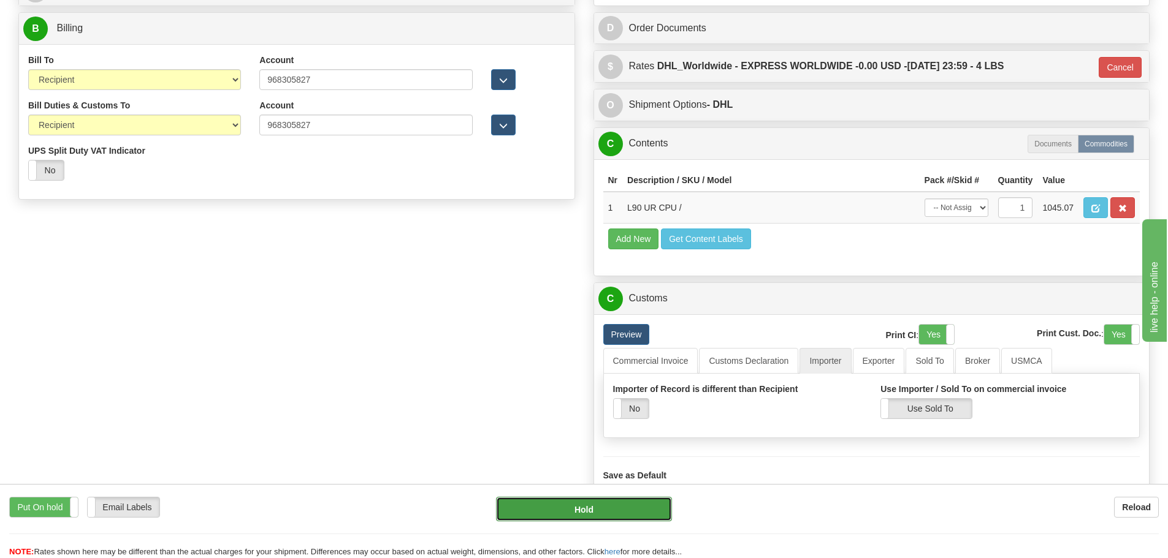
click at [614, 502] on button "Hold" at bounding box center [584, 509] width 176 height 25
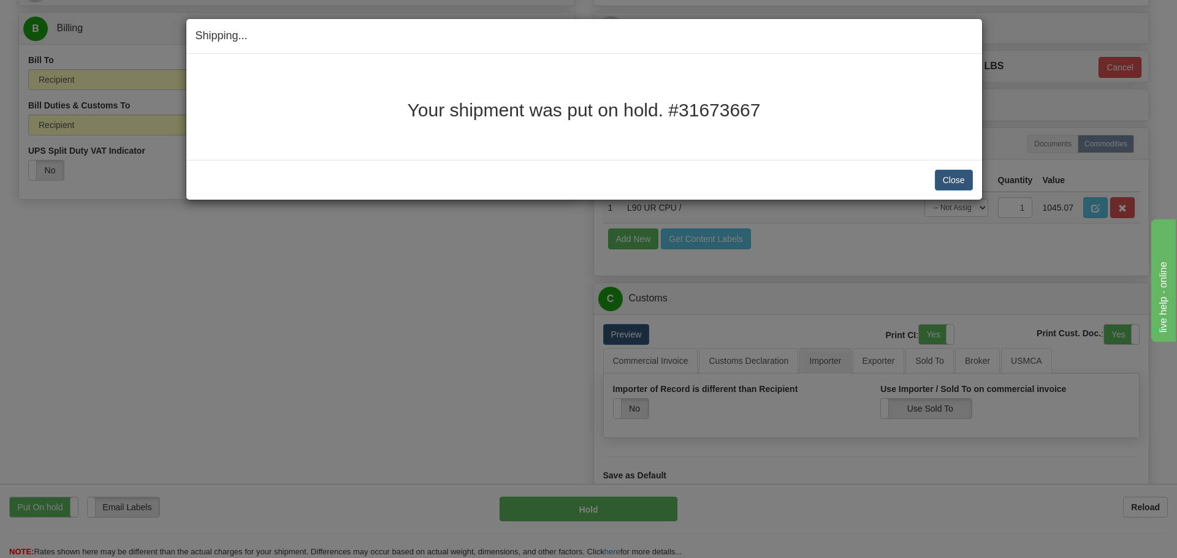
drag, startPoint x: 417, startPoint y: 109, endPoint x: 755, endPoint y: 115, distance: 337.8
click at [755, 115] on h2 "Your shipment was put on hold. #31673667" at bounding box center [584, 110] width 777 height 20
click at [820, 107] on h2 "Your shipment was put on hold. #31673667" at bounding box center [584, 110] width 777 height 20
drag, startPoint x: 750, startPoint y: 113, endPoint x: 410, endPoint y: 117, distance: 339.7
click at [410, 117] on h2 "Your shipment was put on hold. #31673667" at bounding box center [584, 110] width 777 height 20
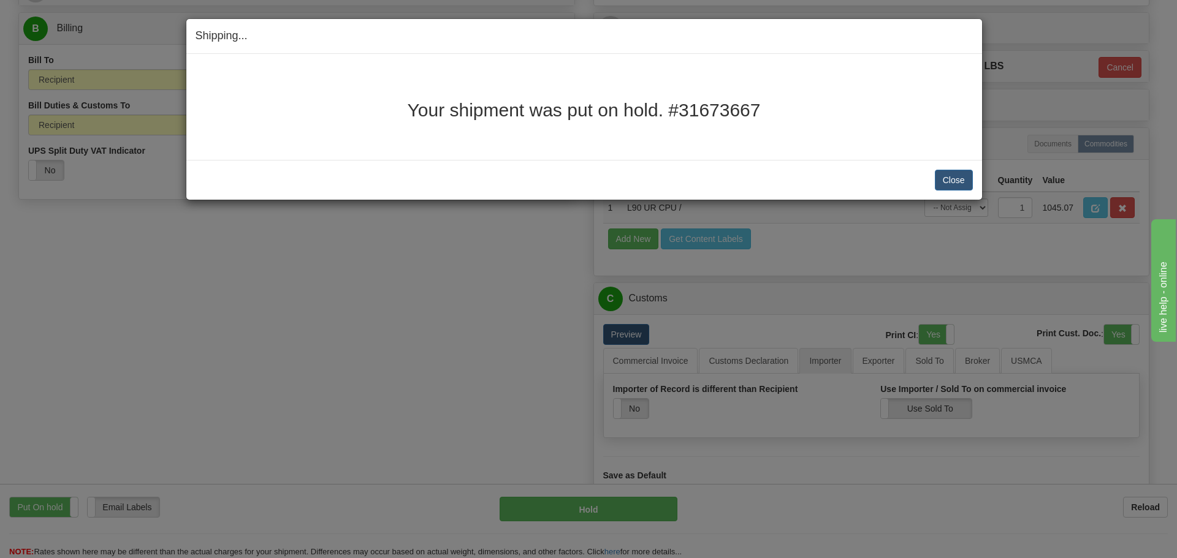
copy h2 "Your shipment was put on hold. #31673667"
click at [943, 183] on button "Close" at bounding box center [954, 180] width 38 height 21
